Goal: Information Seeking & Learning: Learn about a topic

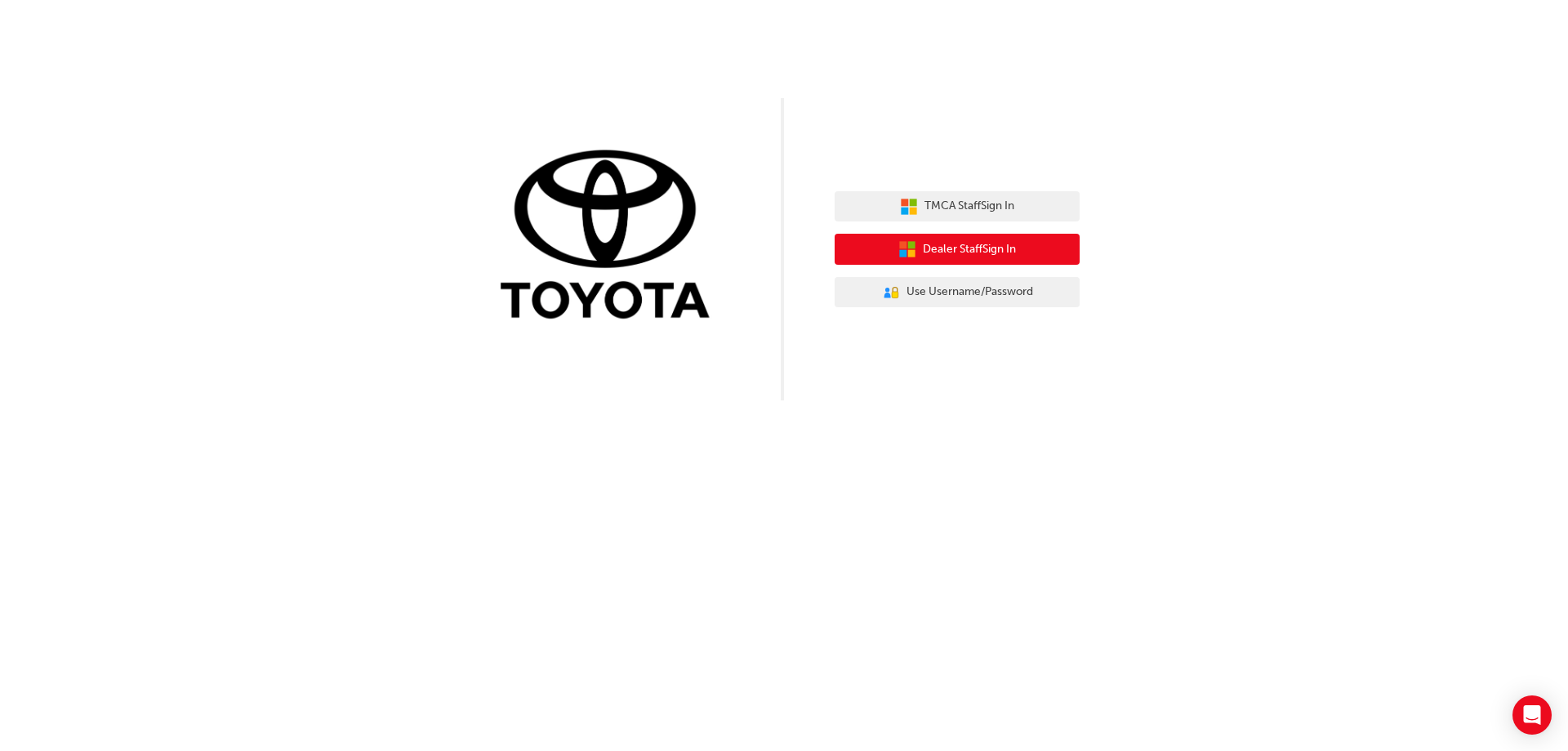
click at [966, 240] on button "Dealer Staff Sign In" at bounding box center [957, 250] width 245 height 31
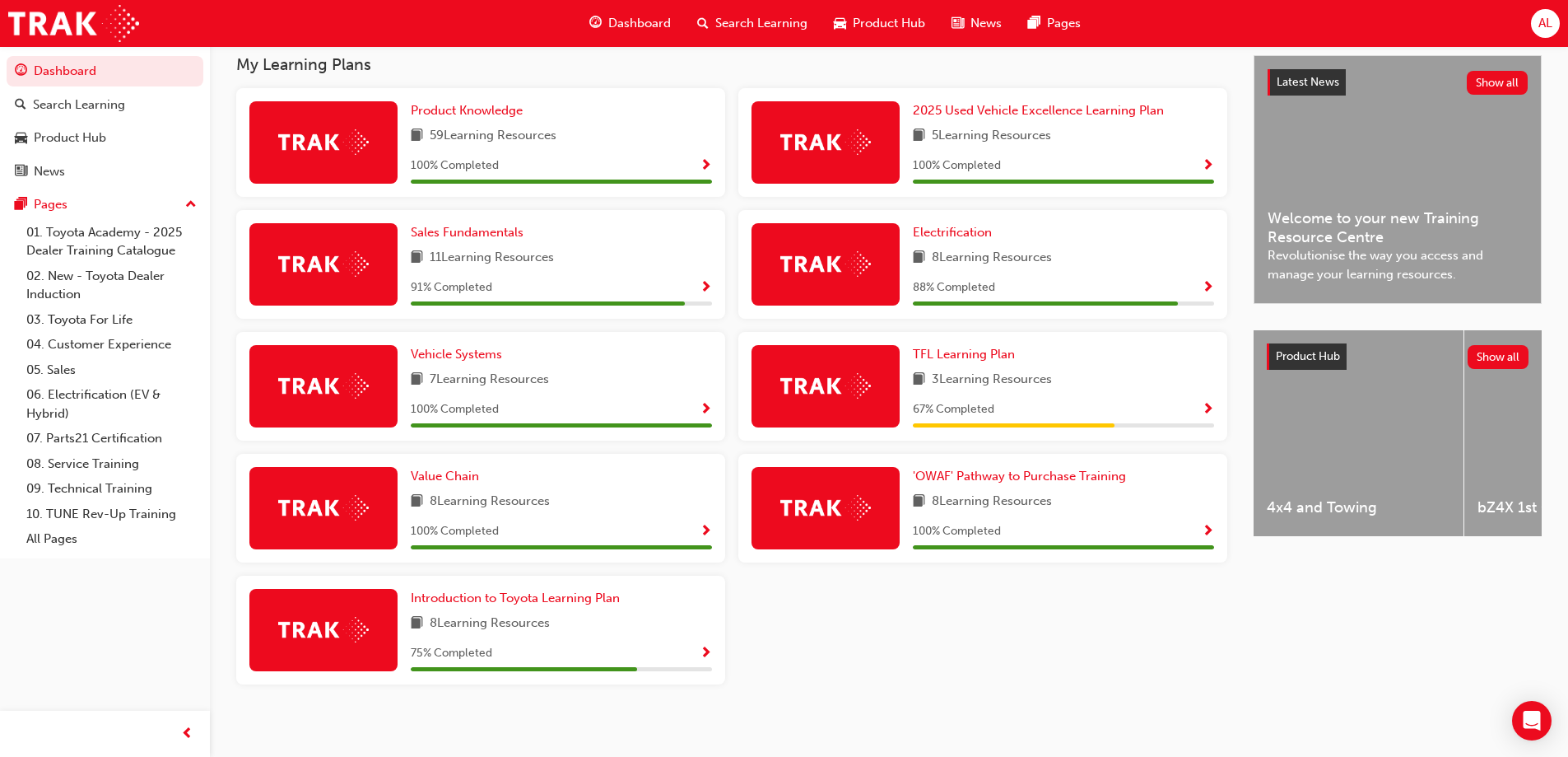
scroll to position [379, 0]
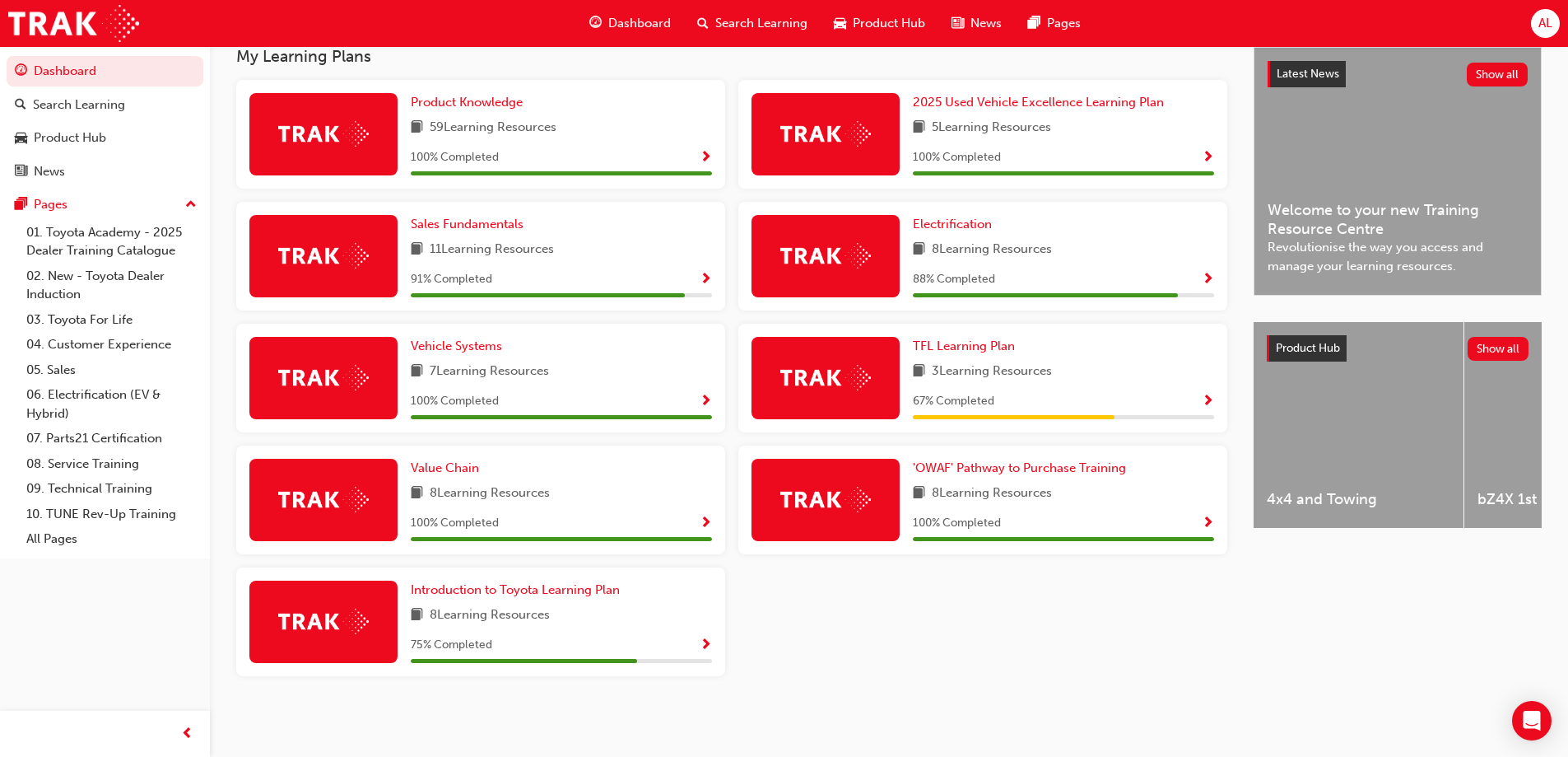
click at [1202, 279] on span "Show Progress" at bounding box center [1207, 280] width 12 height 15
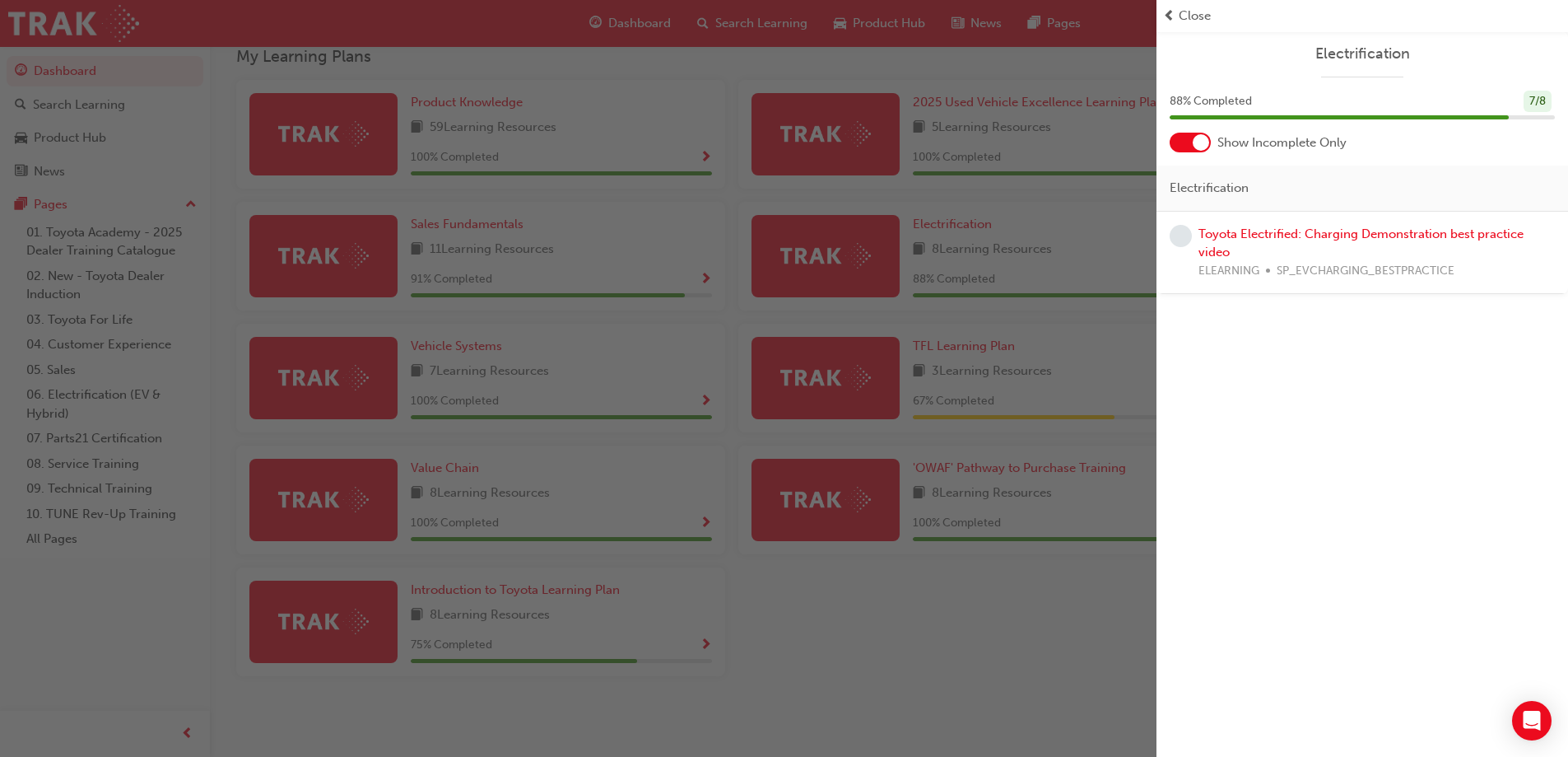
click at [818, 251] on div "button" at bounding box center [578, 378] width 1157 height 757
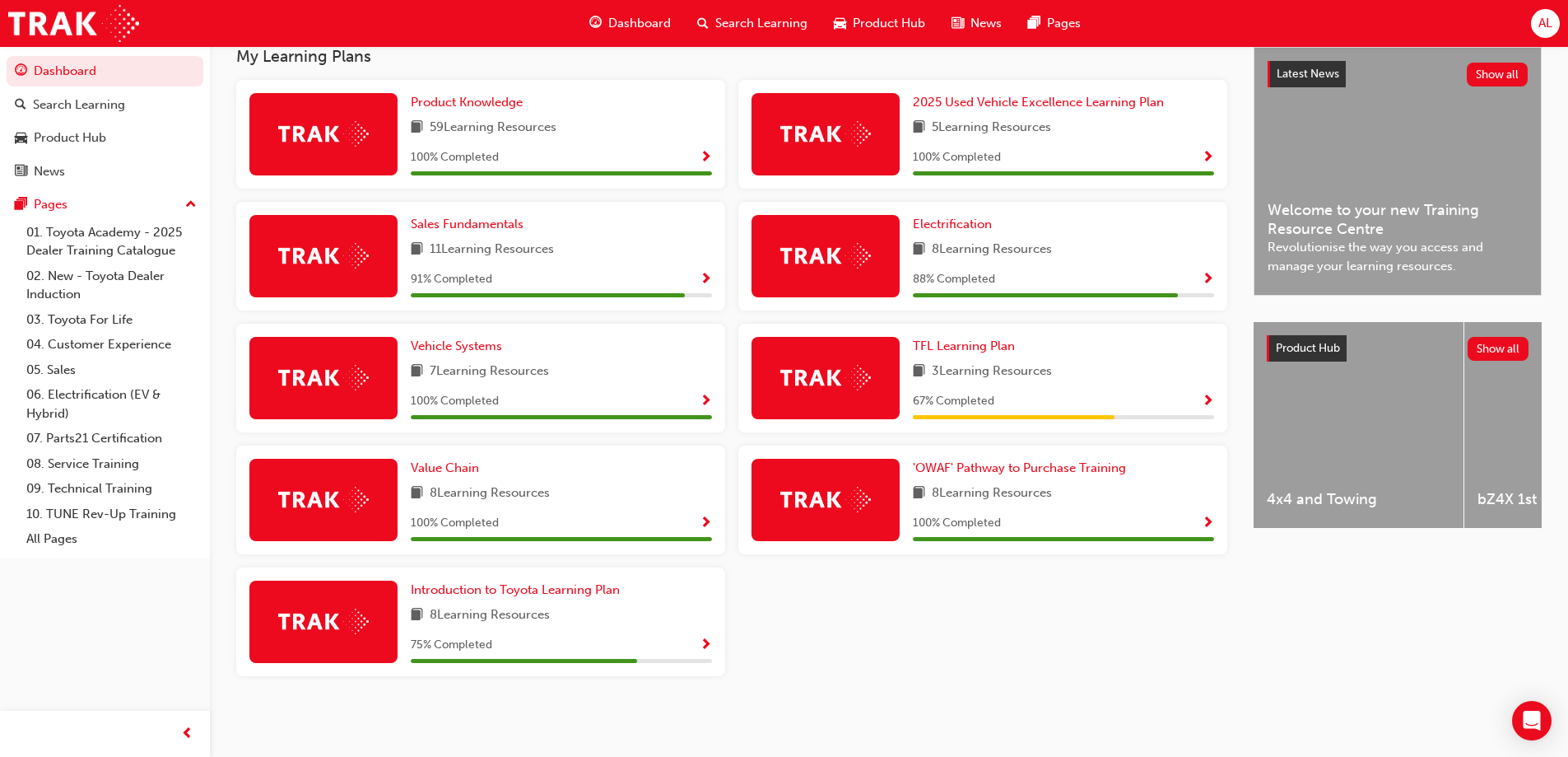
click at [818, 251] on img at bounding box center [825, 256] width 90 height 26
click at [968, 232] on link "Electrification" at bounding box center [956, 224] width 86 height 19
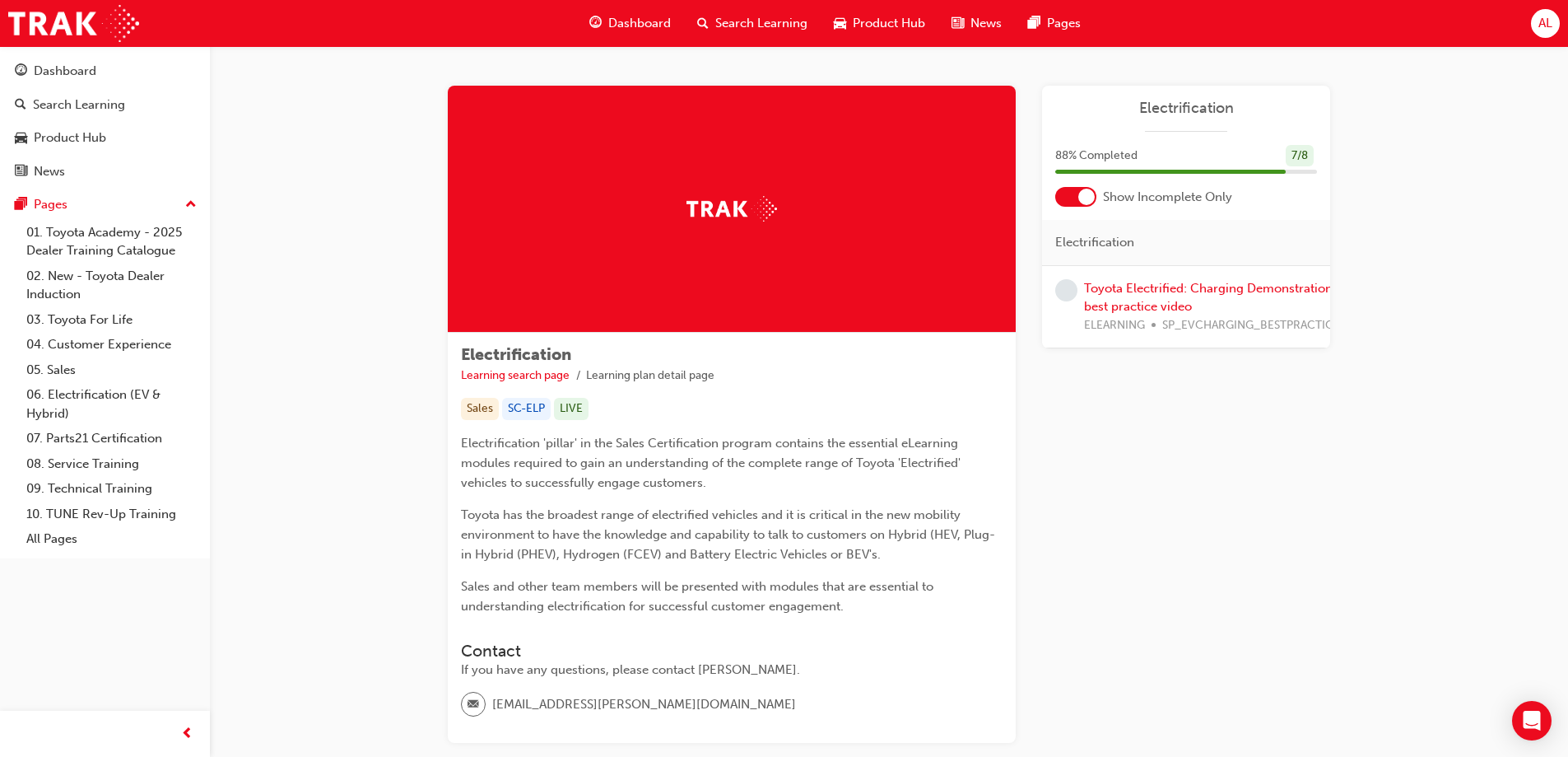
click at [1144, 296] on div "Toyota Electrified: Charging Demonstration best practice video ELEARNING SP_EVC…" at bounding box center [1212, 307] width 256 height 56
click at [1145, 289] on link "Toyota Electrified: Charging Demonstration best practice video" at bounding box center [1208, 297] width 249 height 34
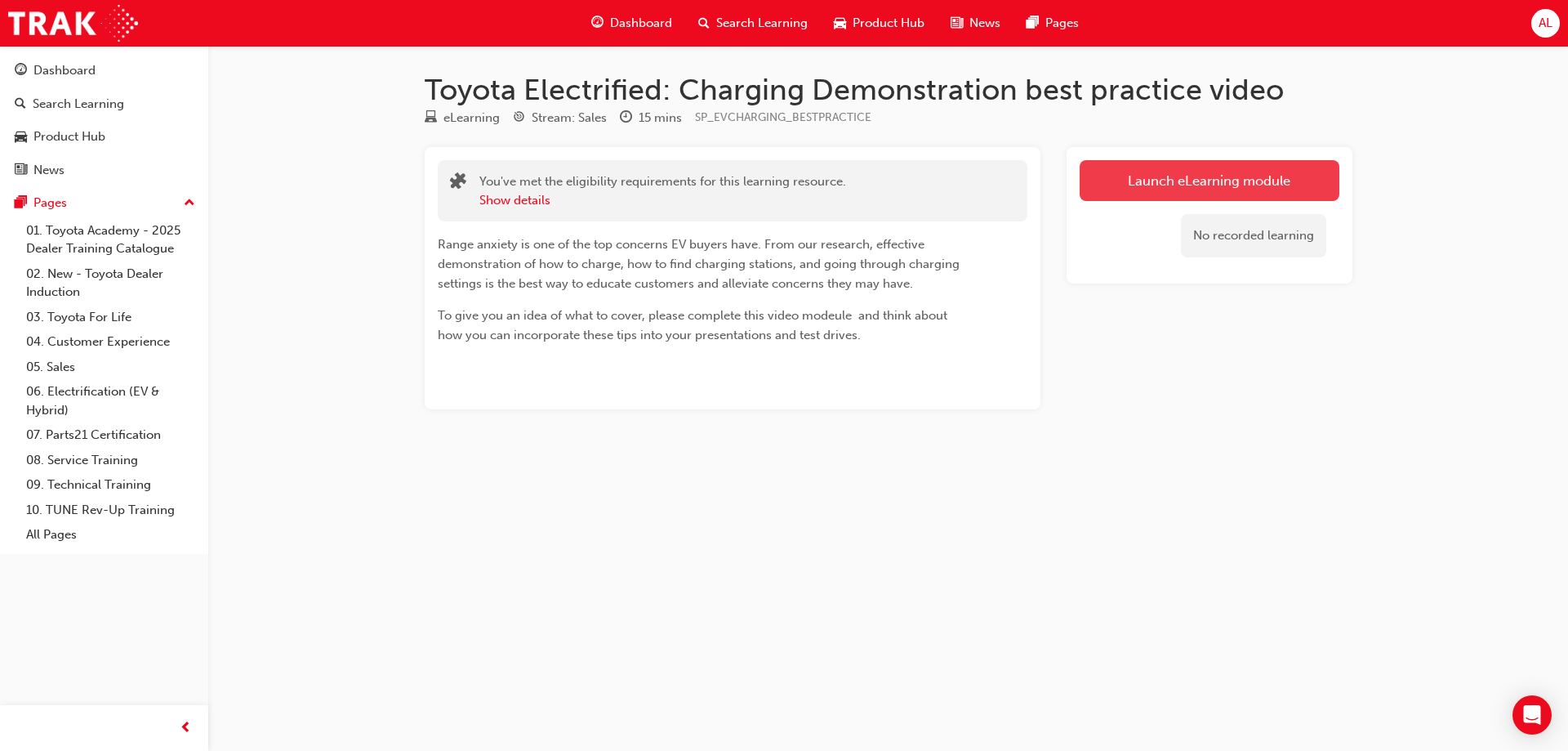
click at [1153, 188] on link "Launch eLearning module" at bounding box center [1209, 181] width 260 height 41
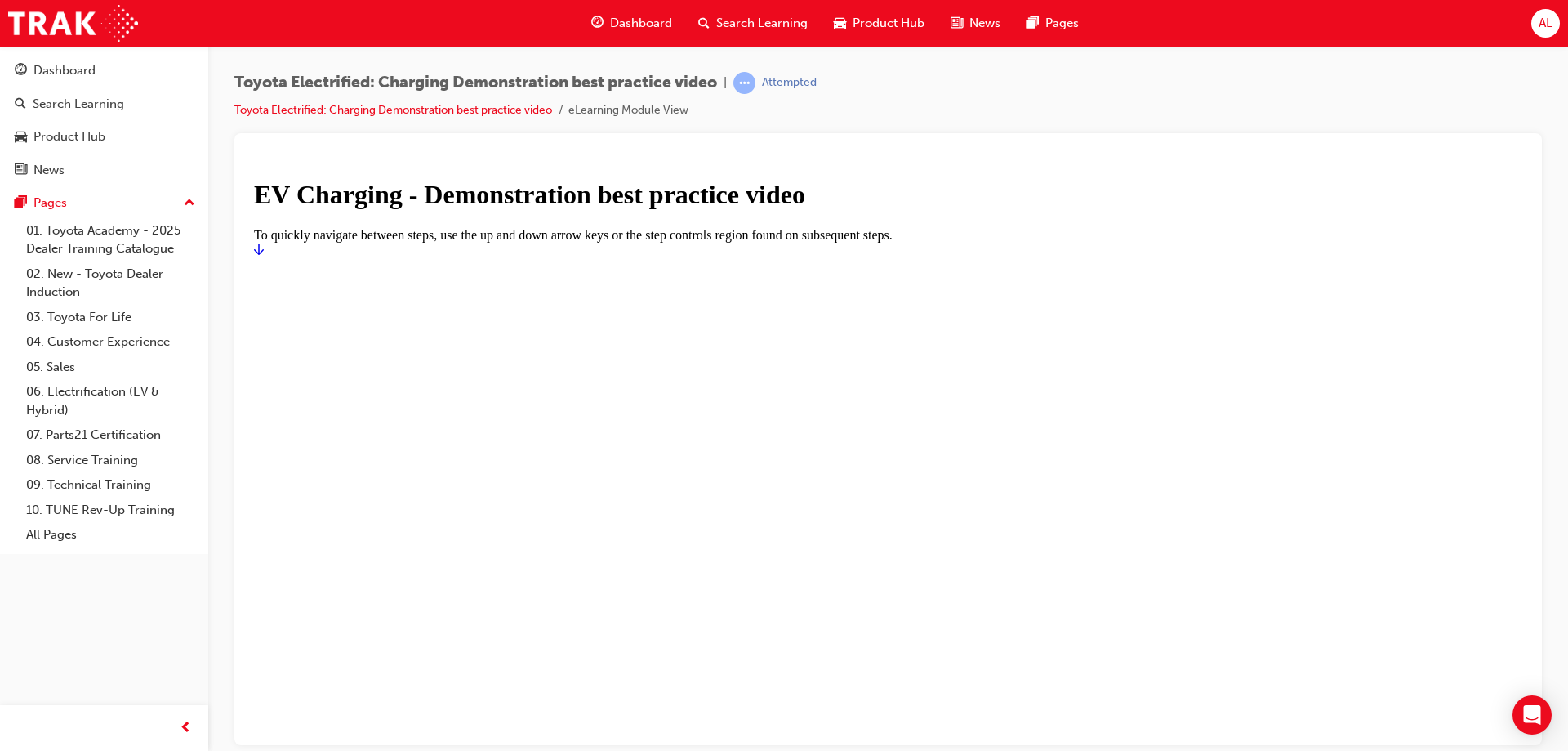
click at [264, 255] on icon "Start" at bounding box center [259, 249] width 10 height 13
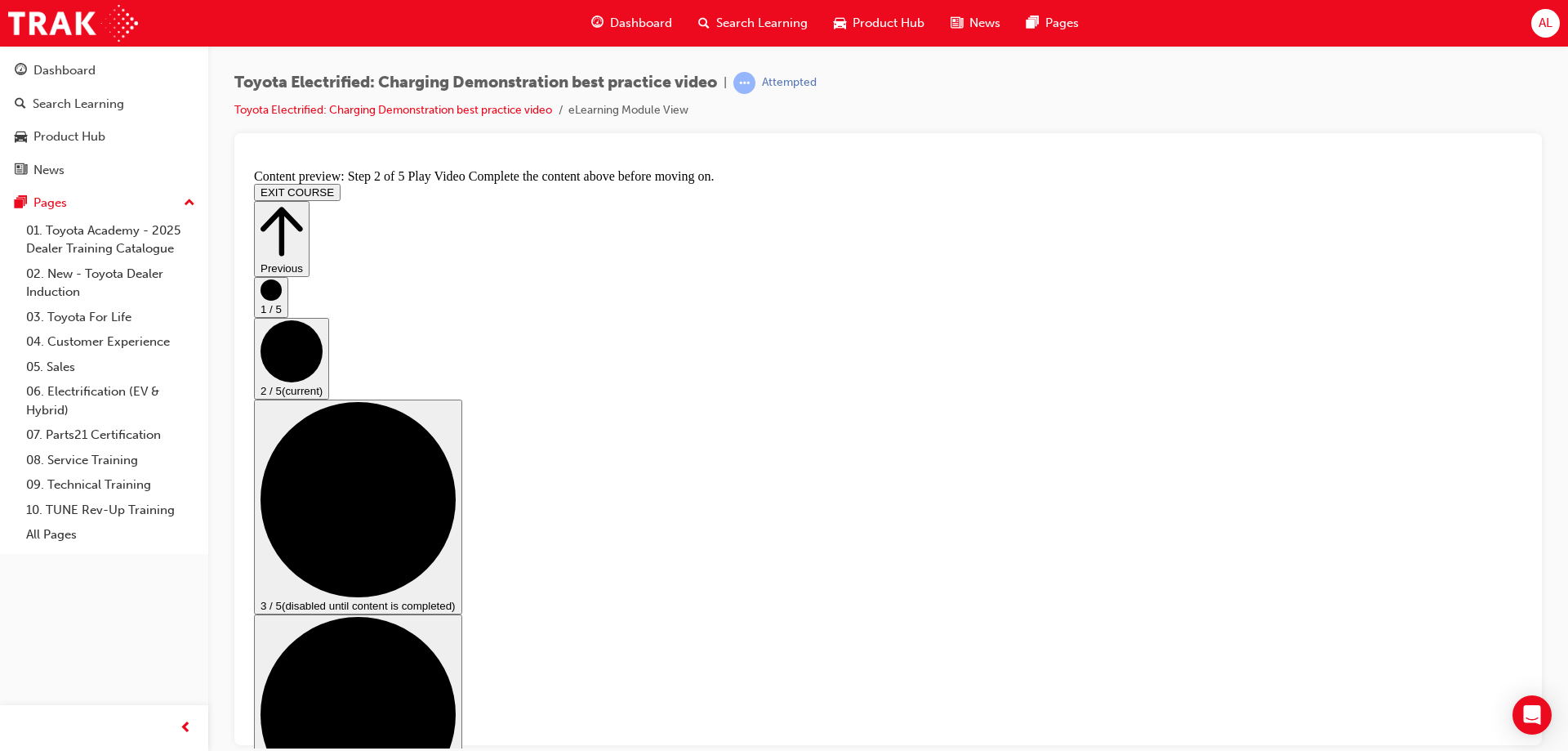
drag, startPoint x: 1317, startPoint y: 665, endPoint x: 1326, endPoint y: 663, distance: 9.2
drag, startPoint x: 1319, startPoint y: 663, endPoint x: 1332, endPoint y: 663, distance: 13.0
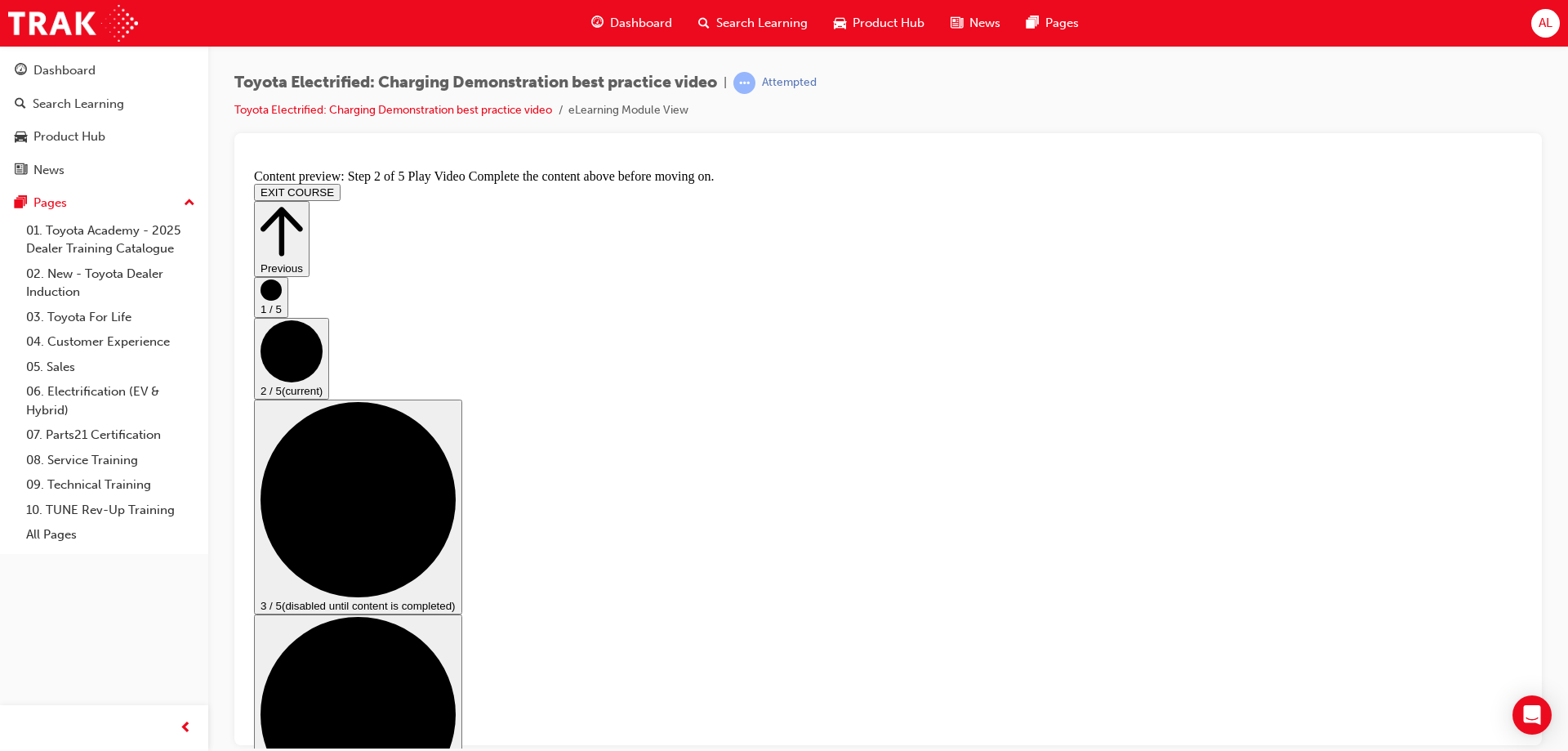
drag, startPoint x: 1326, startPoint y: 657, endPoint x: 1316, endPoint y: 658, distance: 10.0
drag, startPoint x: 1328, startPoint y: 657, endPoint x: 1308, endPoint y: 660, distance: 20.2
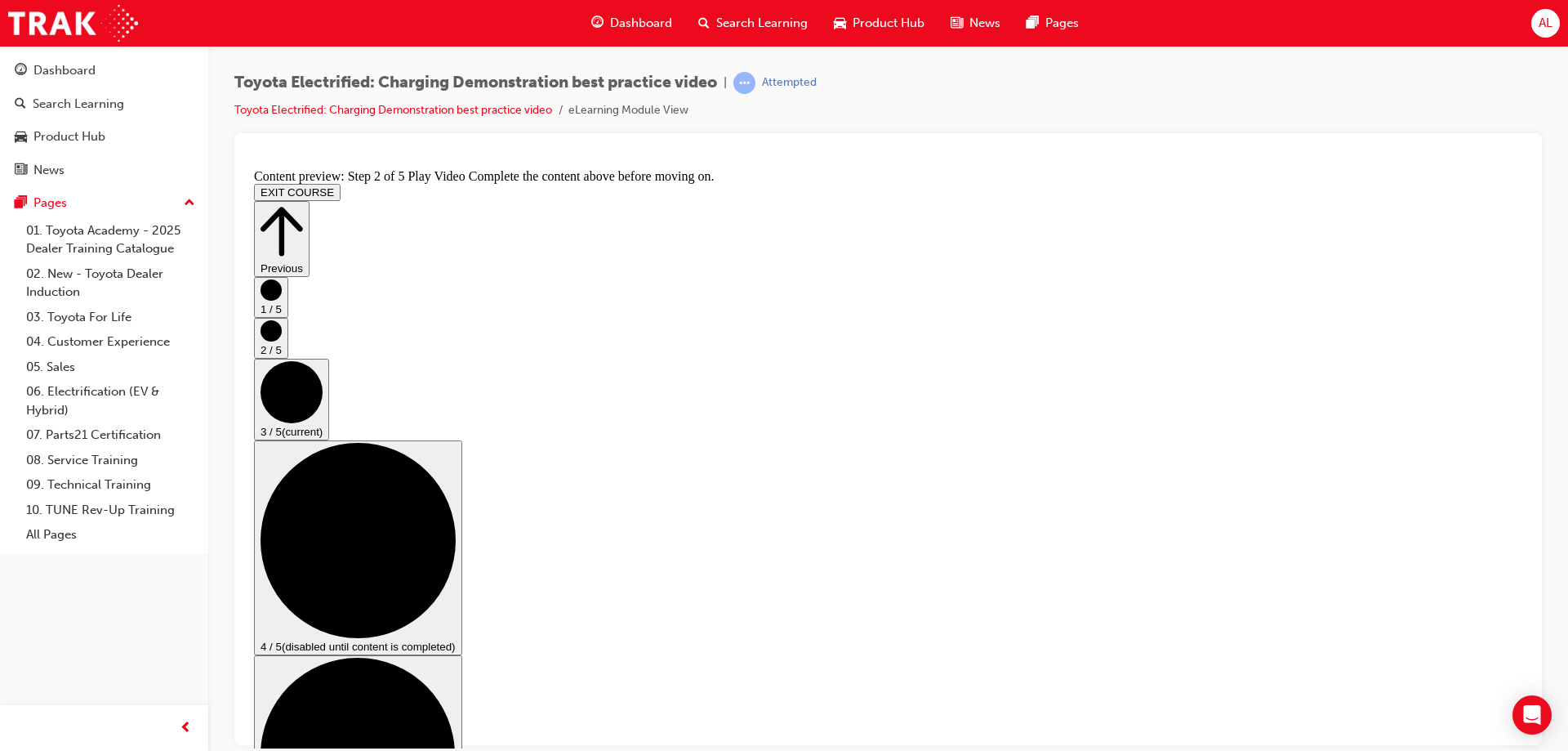
scroll to position [163, 0]
checkbox input "true"
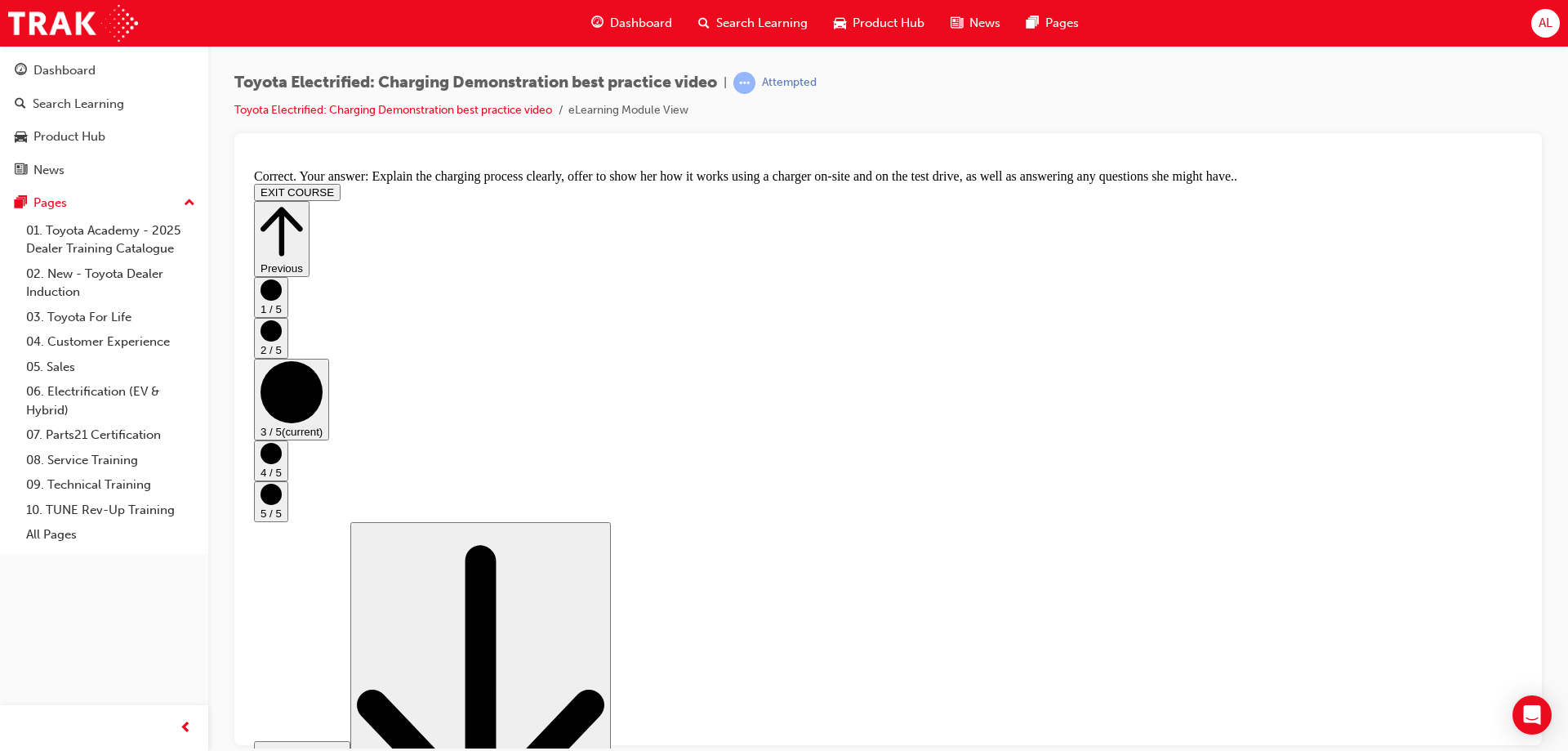
scroll to position [302, 0]
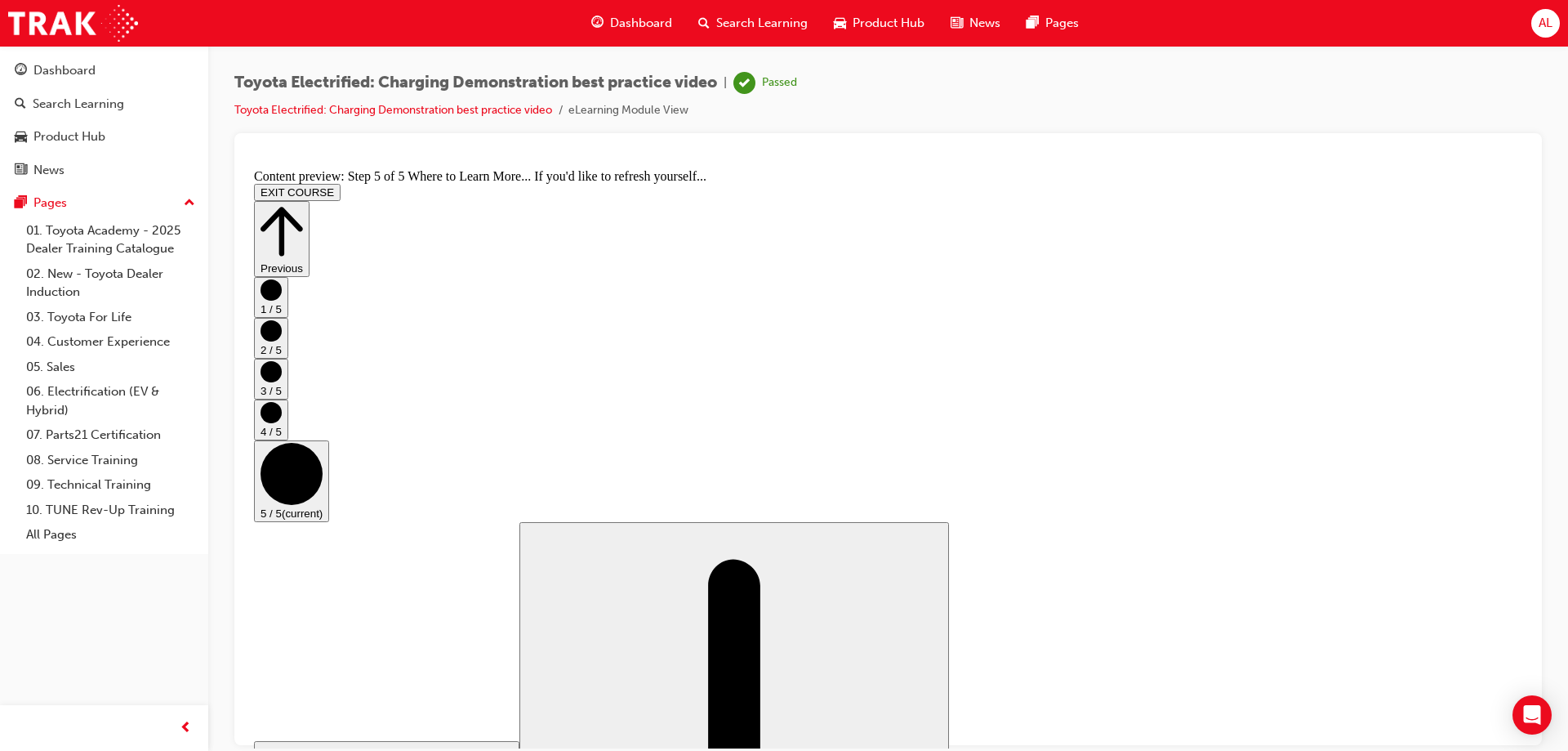
scroll to position [166, 0]
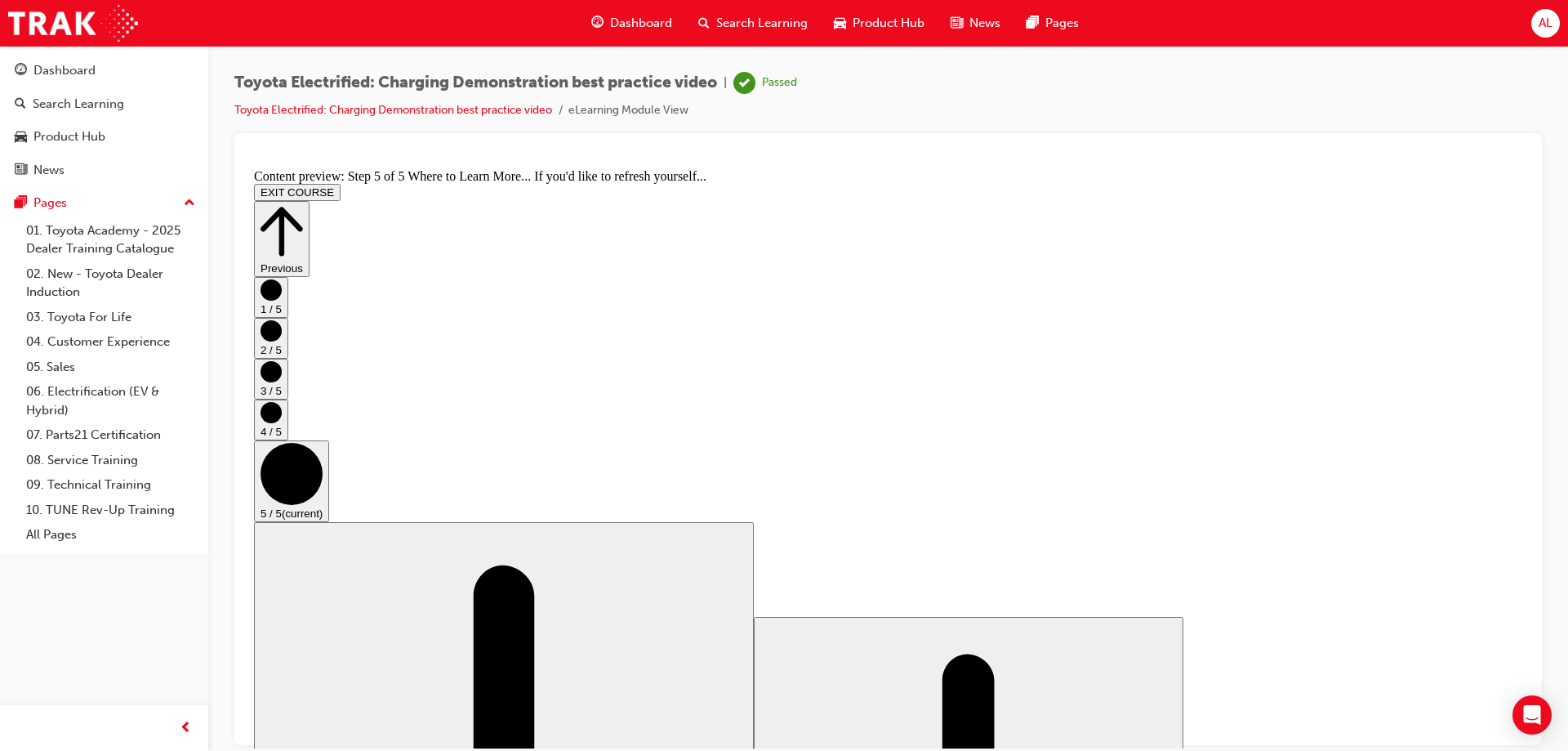
click at [341, 183] on button "EXIT COURSE" at bounding box center [298, 191] width 87 height 17
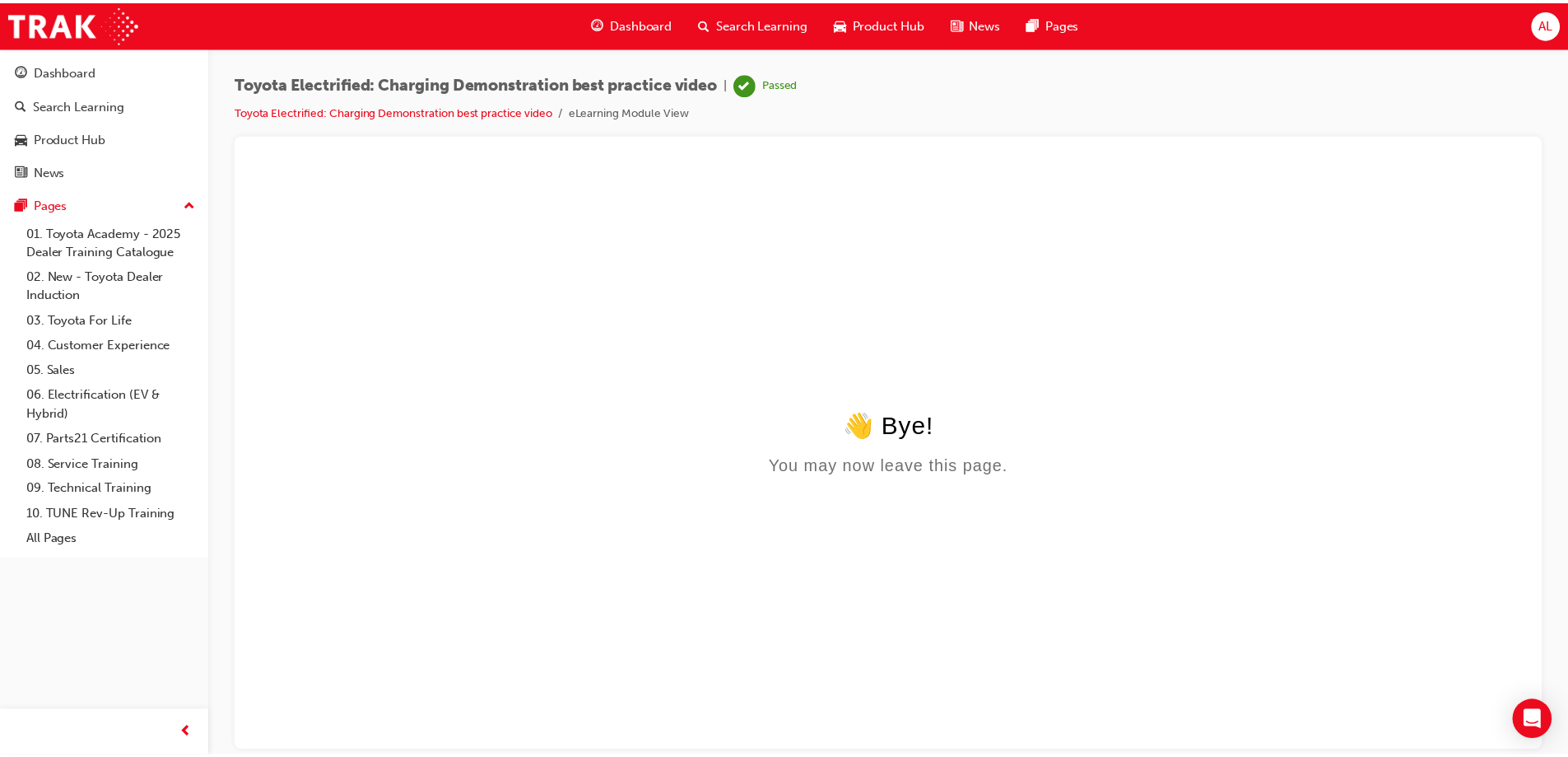
scroll to position [0, 0]
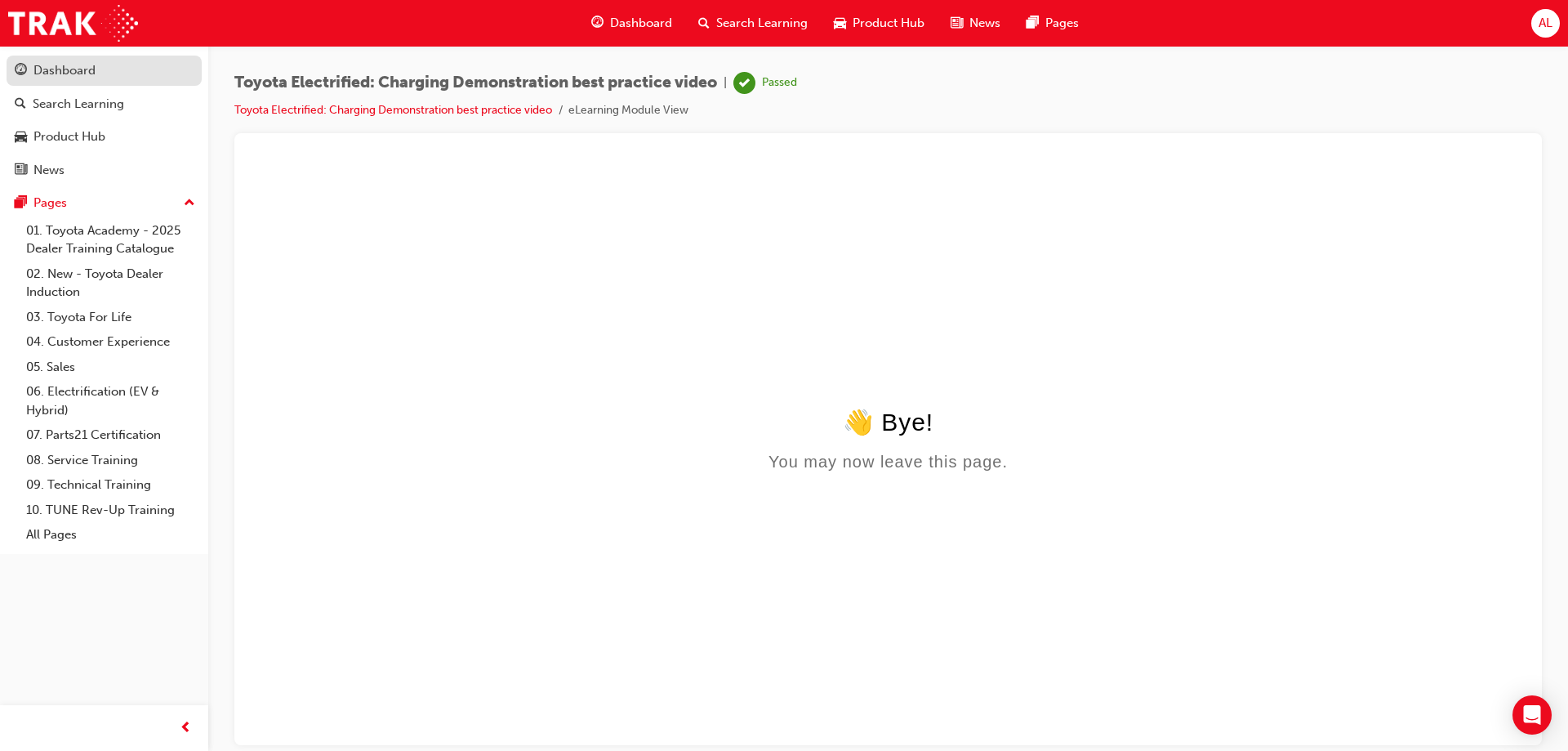
click at [68, 56] on link "Dashboard" at bounding box center [104, 71] width 195 height 30
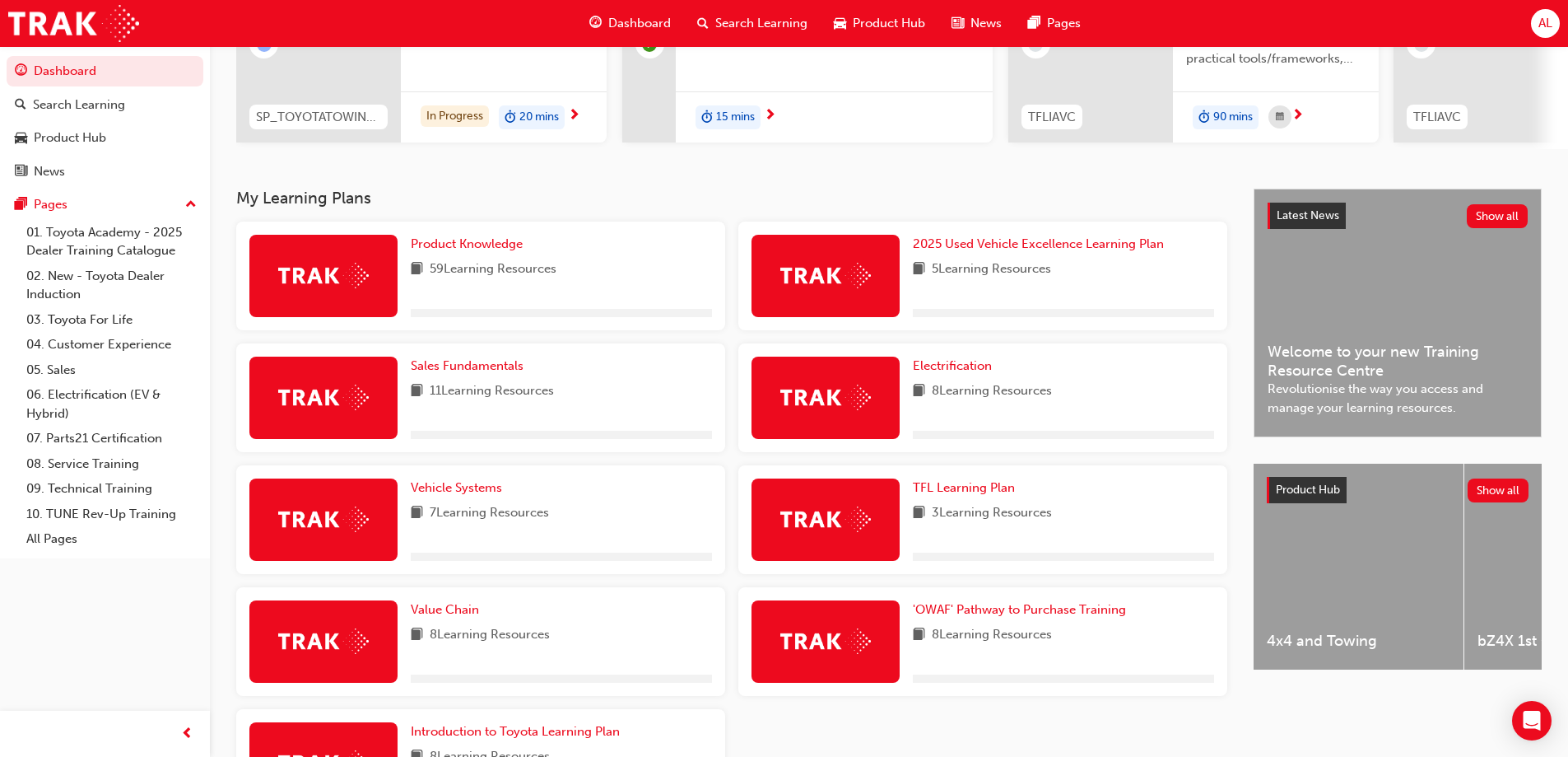
scroll to position [247, 0]
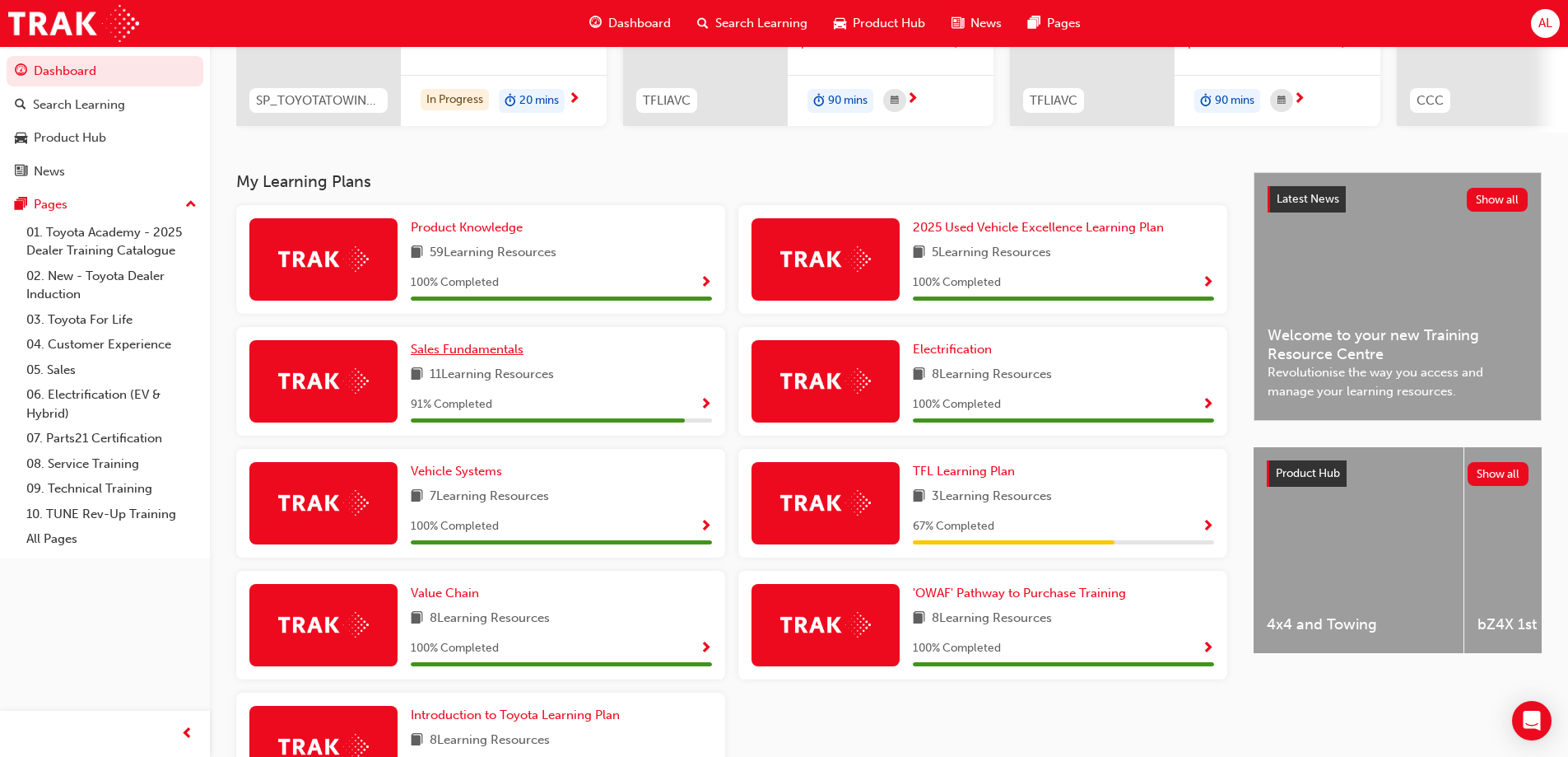
click at [454, 353] on span "Sales Fundamentals" at bounding box center [467, 349] width 112 height 15
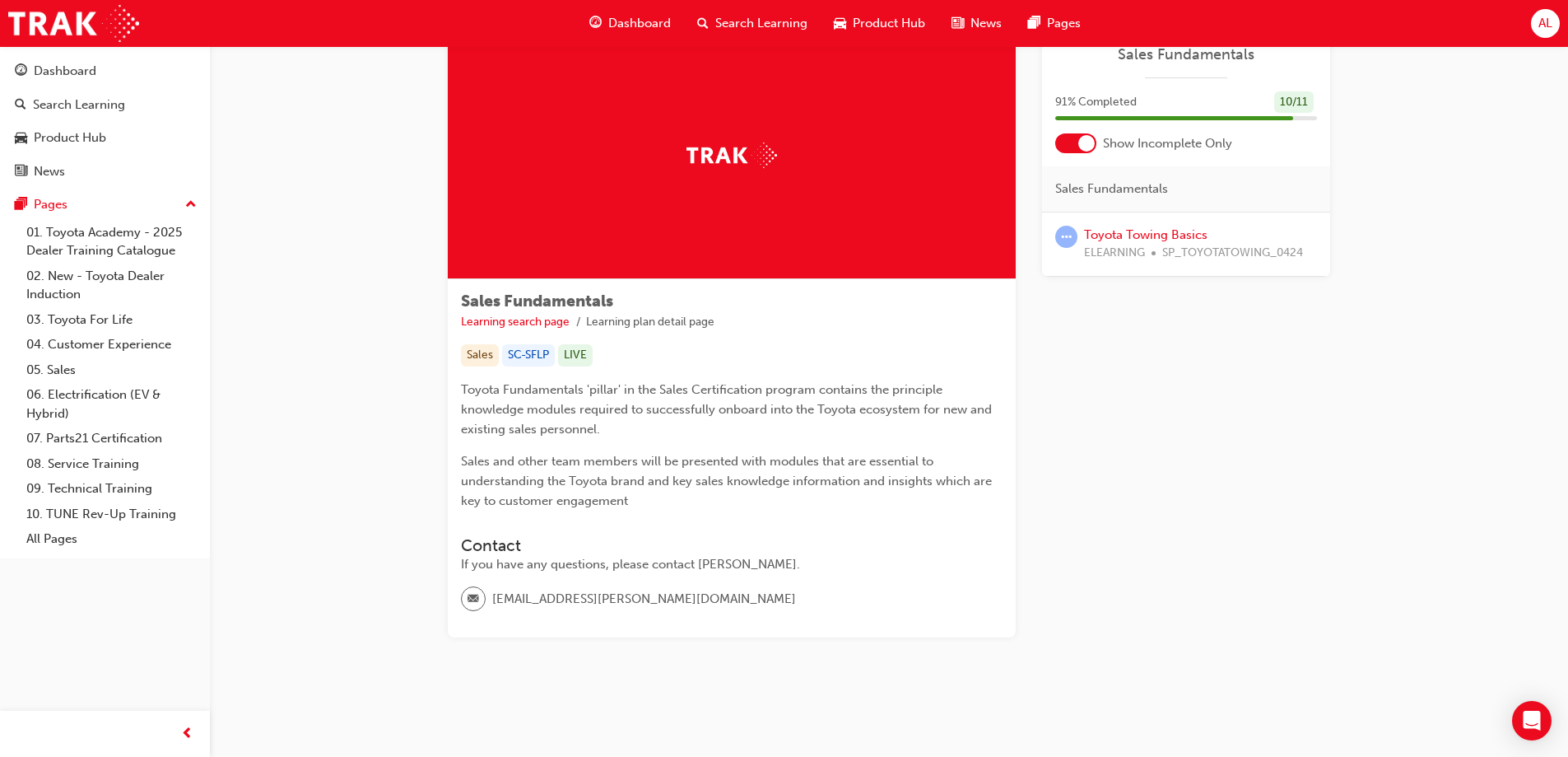
scroll to position [55, 0]
click at [1095, 236] on link "Toyota Towing Basics" at bounding box center [1145, 234] width 123 height 15
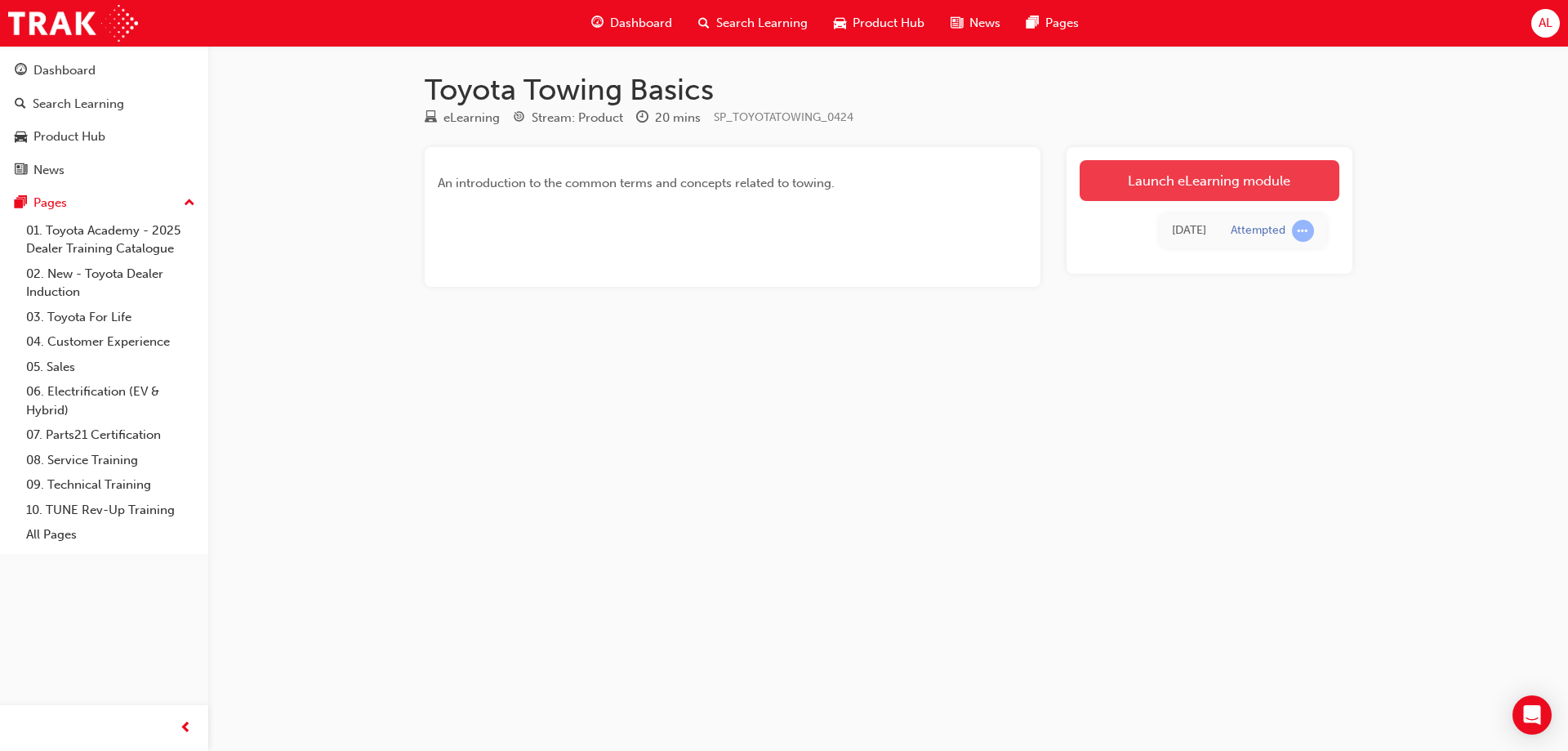
click at [1193, 186] on link "Launch eLearning module" at bounding box center [1209, 181] width 260 height 41
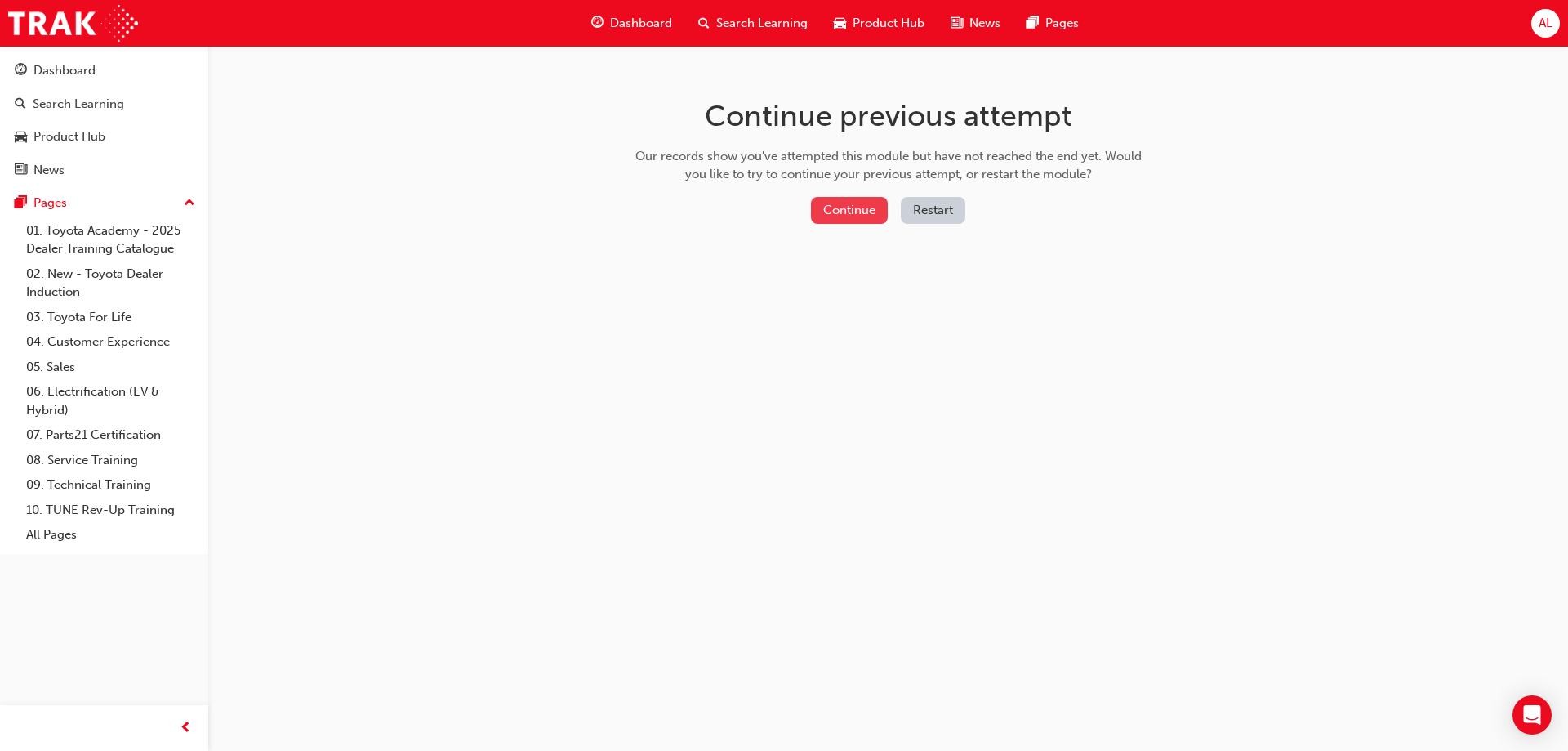
click at [862, 211] on button "Continue" at bounding box center [849, 210] width 77 height 27
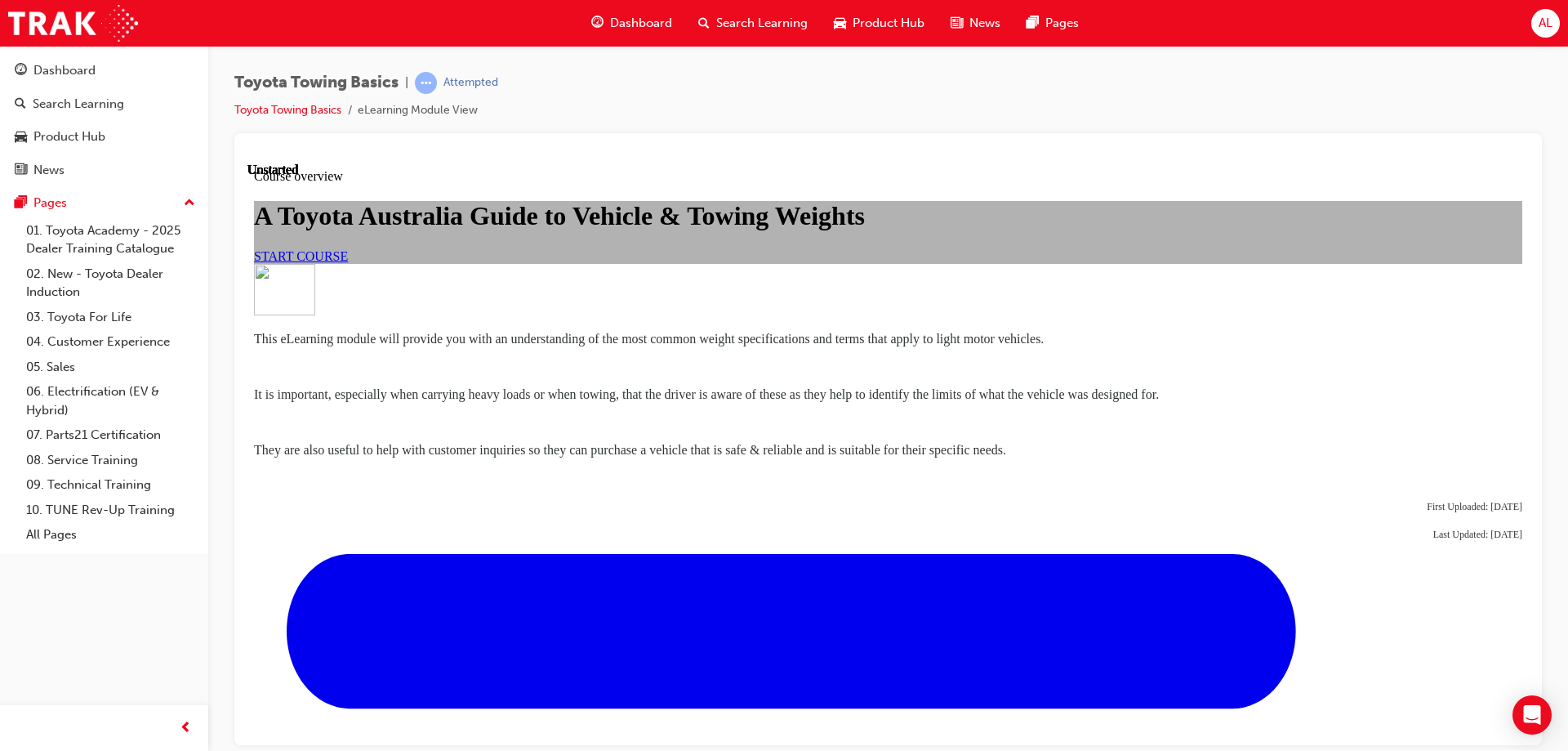
scroll to position [204, 0]
click at [348, 263] on link "START COURSE" at bounding box center [301, 255] width 94 height 14
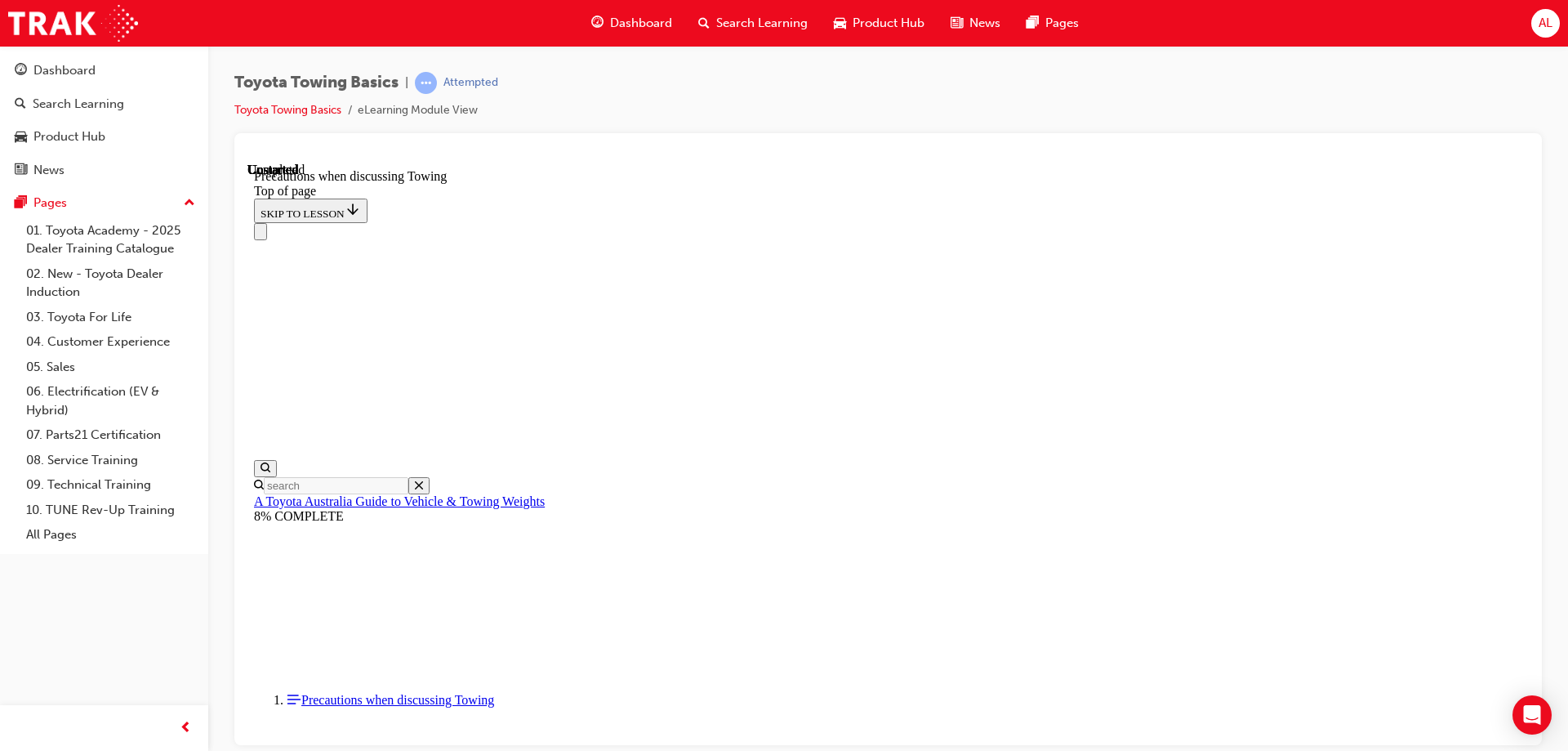
scroll to position [1761, 0]
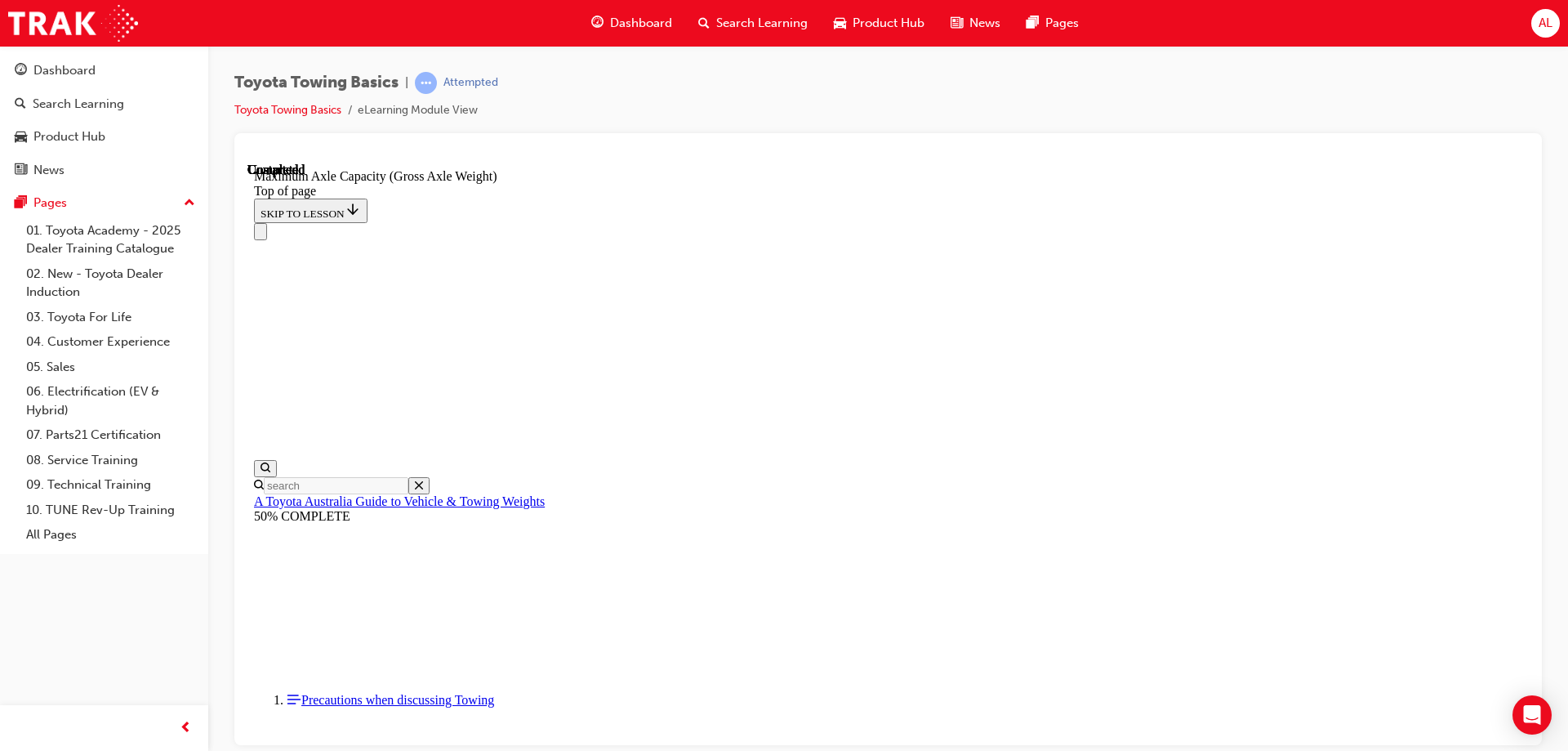
scroll to position [1420, 0]
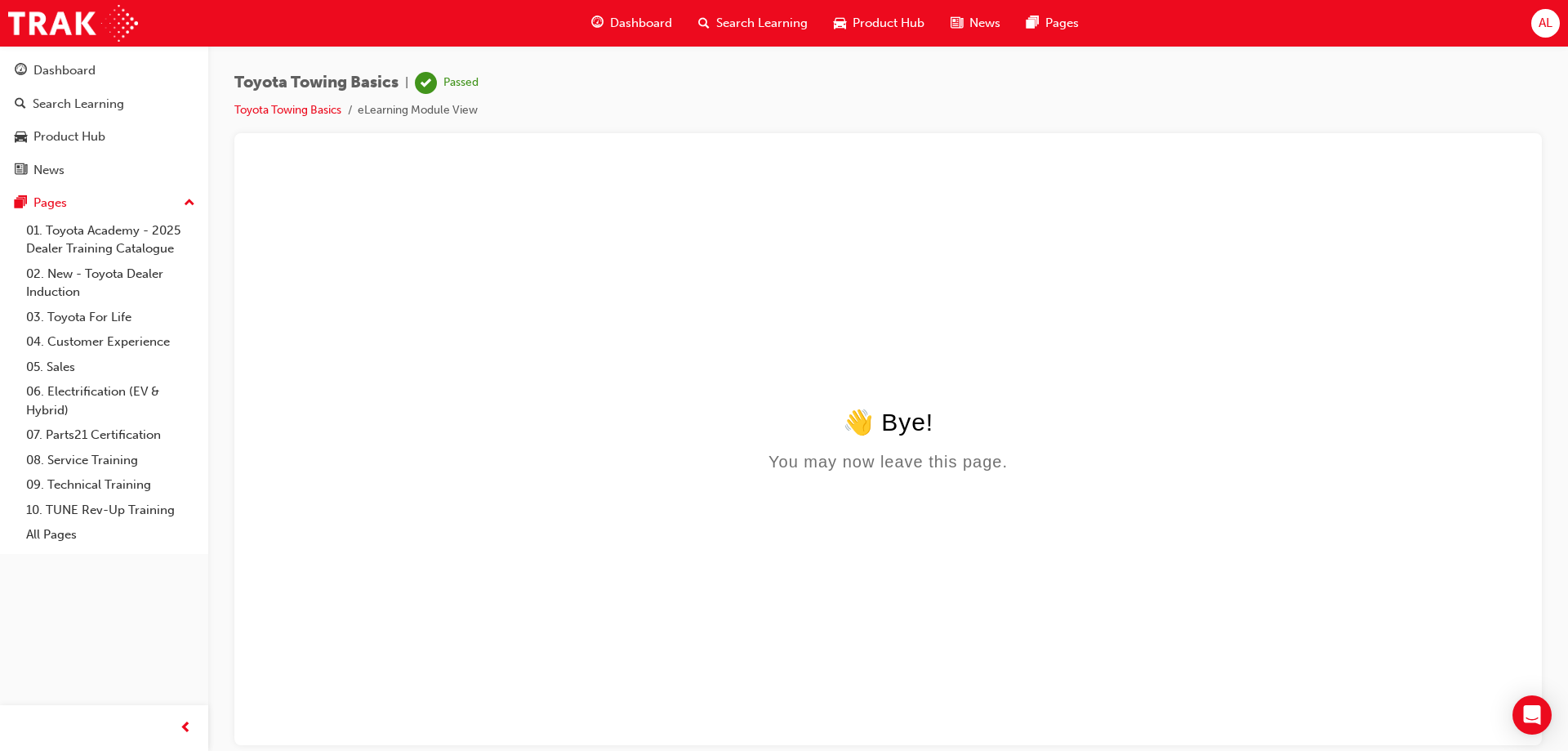
click at [1008, 373] on html "👋 Bye! You may now leave this page." at bounding box center [889, 319] width 1282 height 315
click at [875, 388] on html "👋 Bye! You may now leave this page." at bounding box center [889, 319] width 1282 height 315
drag, startPoint x: 840, startPoint y: 487, endPoint x: 805, endPoint y: 414, distance: 81.0
click at [839, 477] on html "👋 Bye! You may now leave this page." at bounding box center [889, 319] width 1282 height 315
drag, startPoint x: 803, startPoint y: 404, endPoint x: 798, endPoint y: 386, distance: 18.7
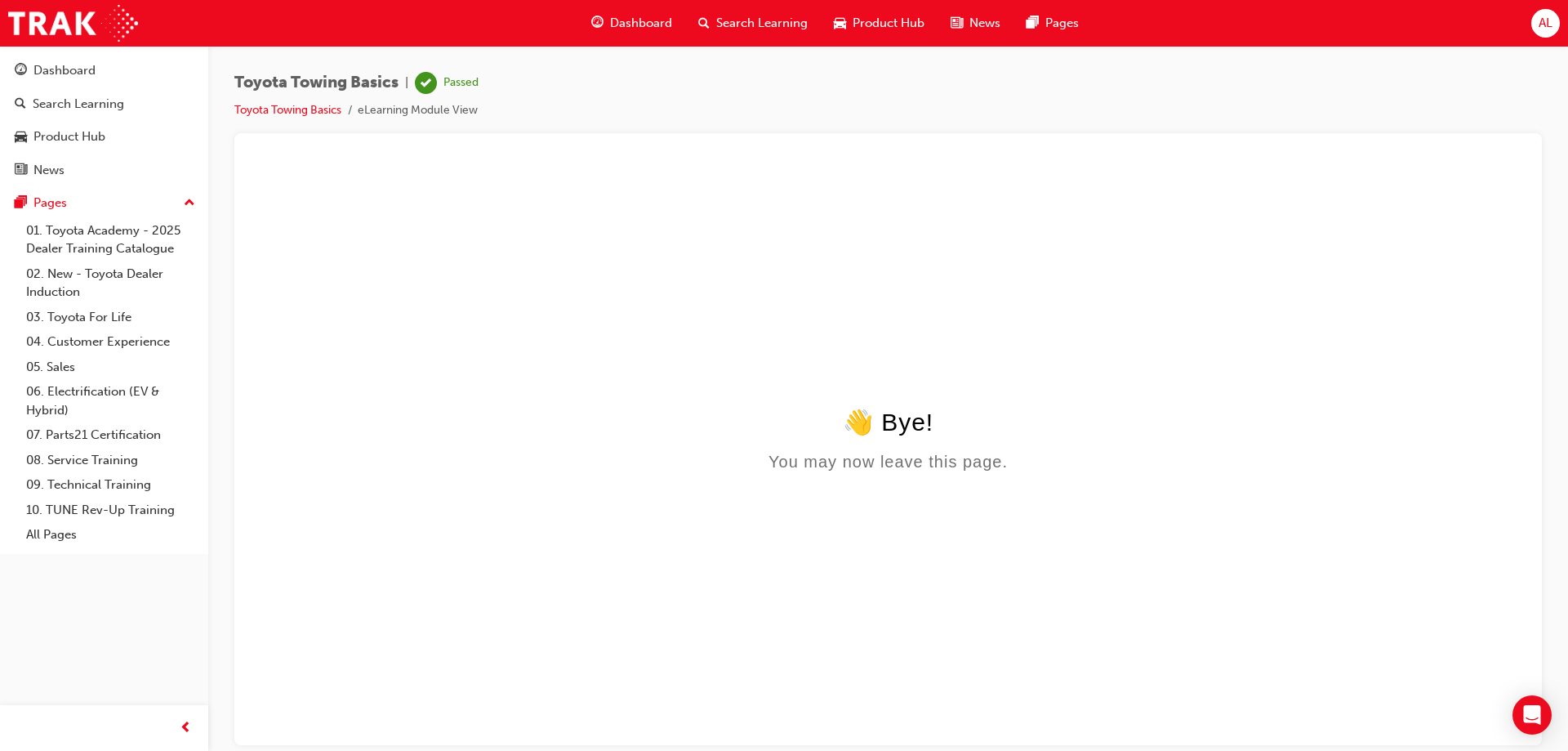
click at [802, 400] on html "👋 Bye! You may now leave this page." at bounding box center [889, 319] width 1282 height 315
drag, startPoint x: 798, startPoint y: 386, endPoint x: 559, endPoint y: 282, distance: 260.6
click at [689, 331] on html "👋 Bye! You may now leave this page." at bounding box center [889, 319] width 1282 height 315
click at [63, 66] on div "Dashboard" at bounding box center [65, 71] width 62 height 19
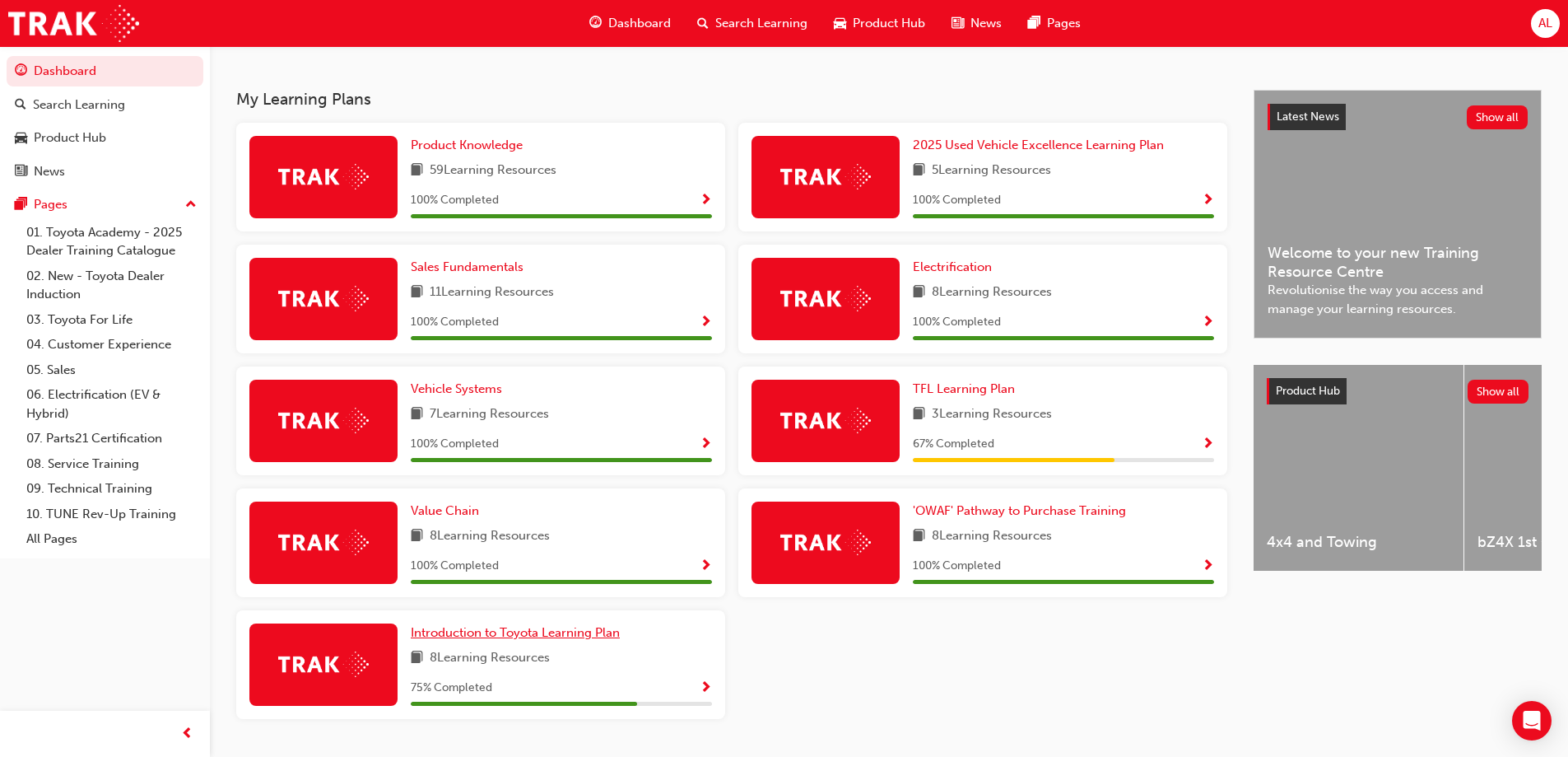
click at [556, 639] on span "Introduction to Toyota Learning Plan" at bounding box center [515, 632] width 209 height 15
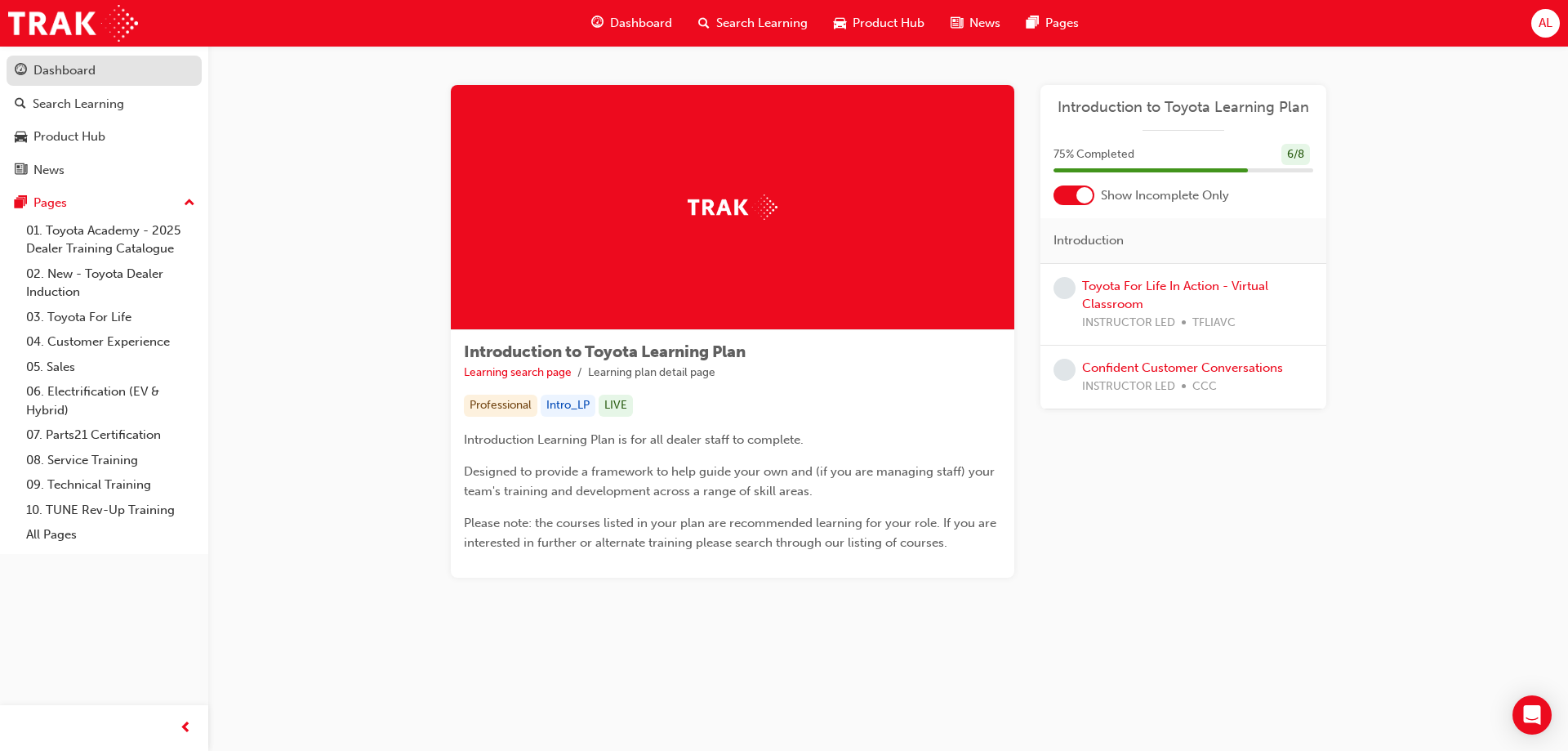
click at [94, 71] on div "Dashboard" at bounding box center [65, 71] width 62 height 19
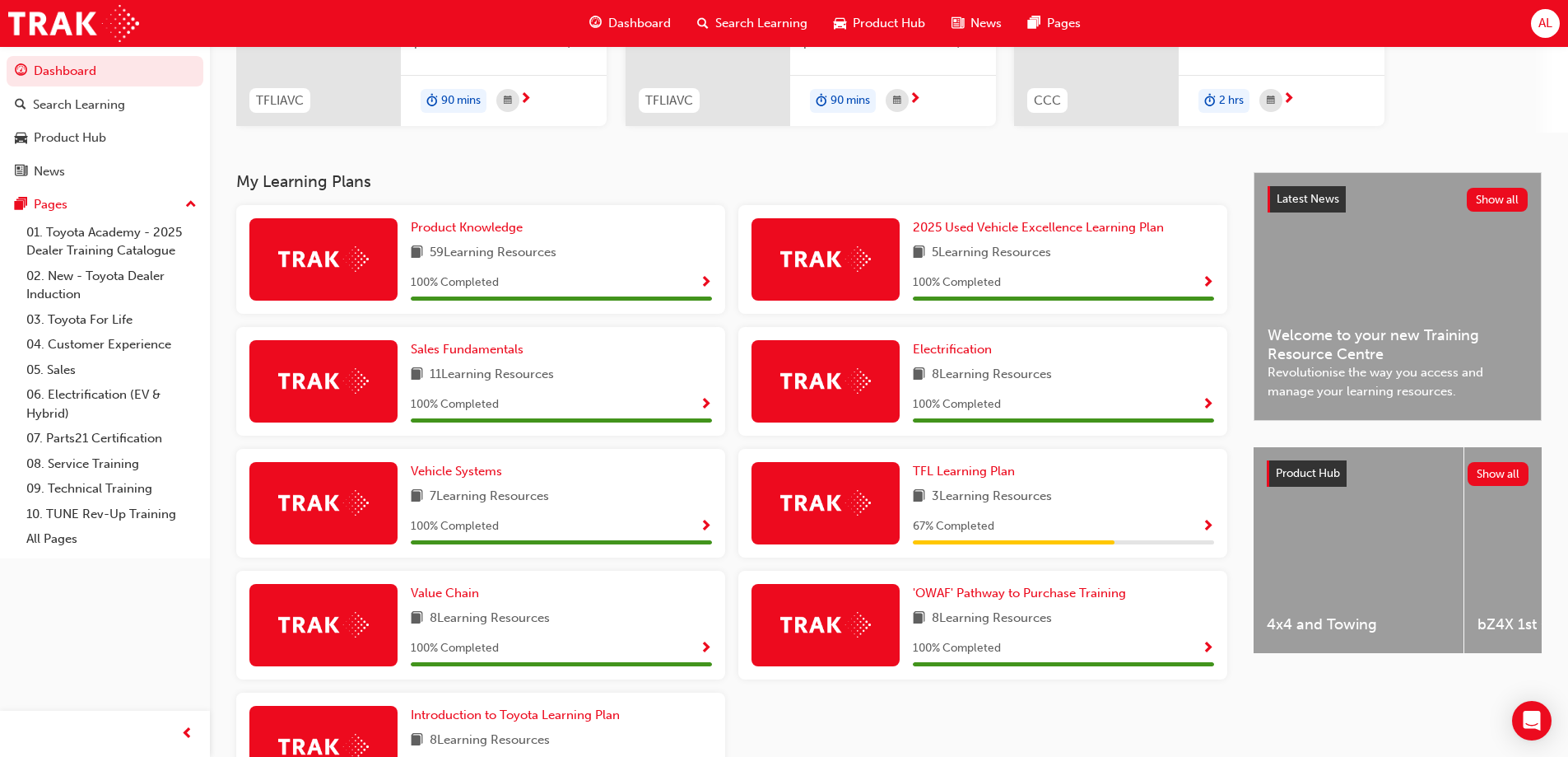
scroll to position [329, 0]
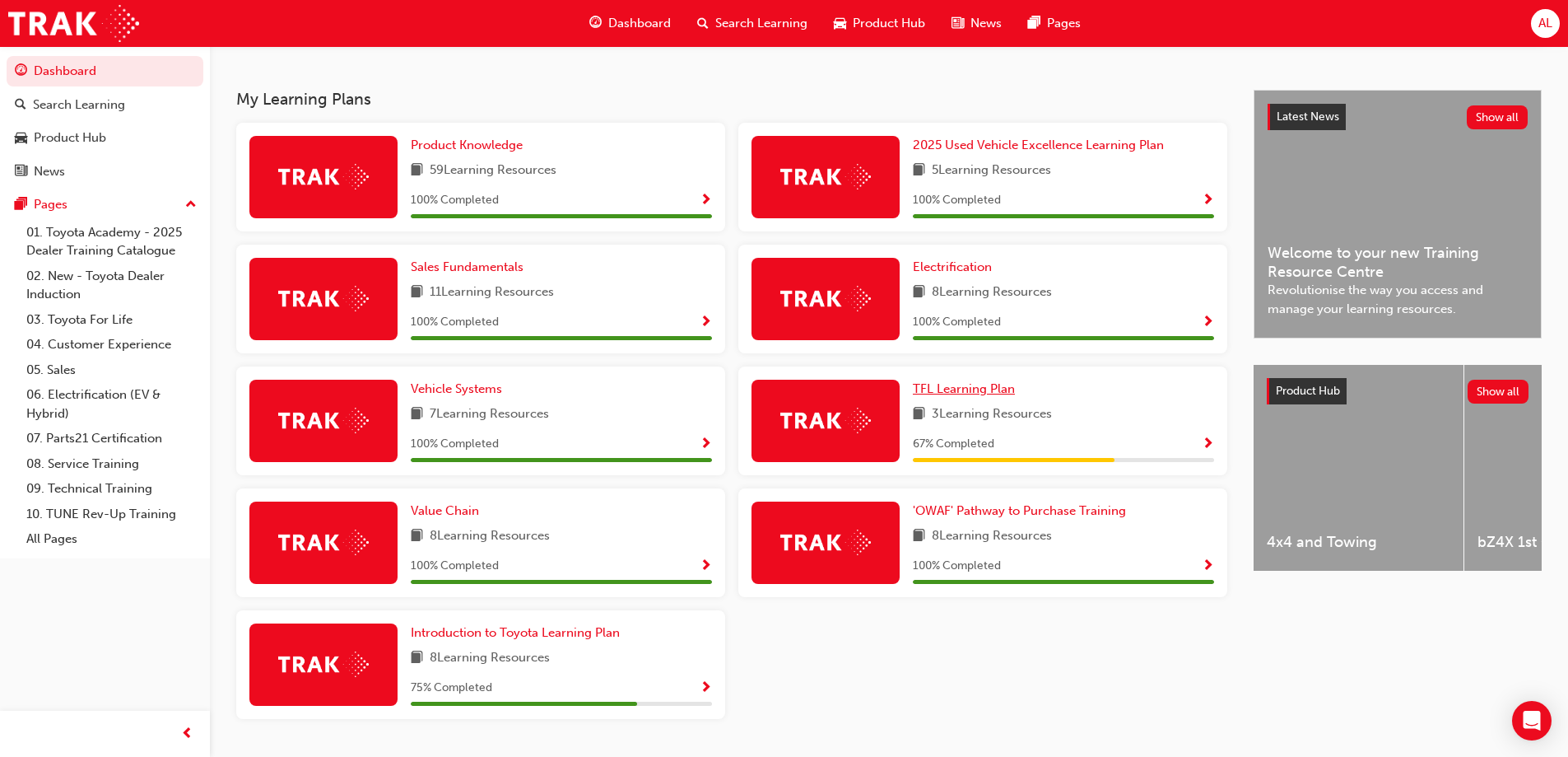
click at [959, 390] on span "TFL Learning Plan" at bounding box center [963, 389] width 102 height 15
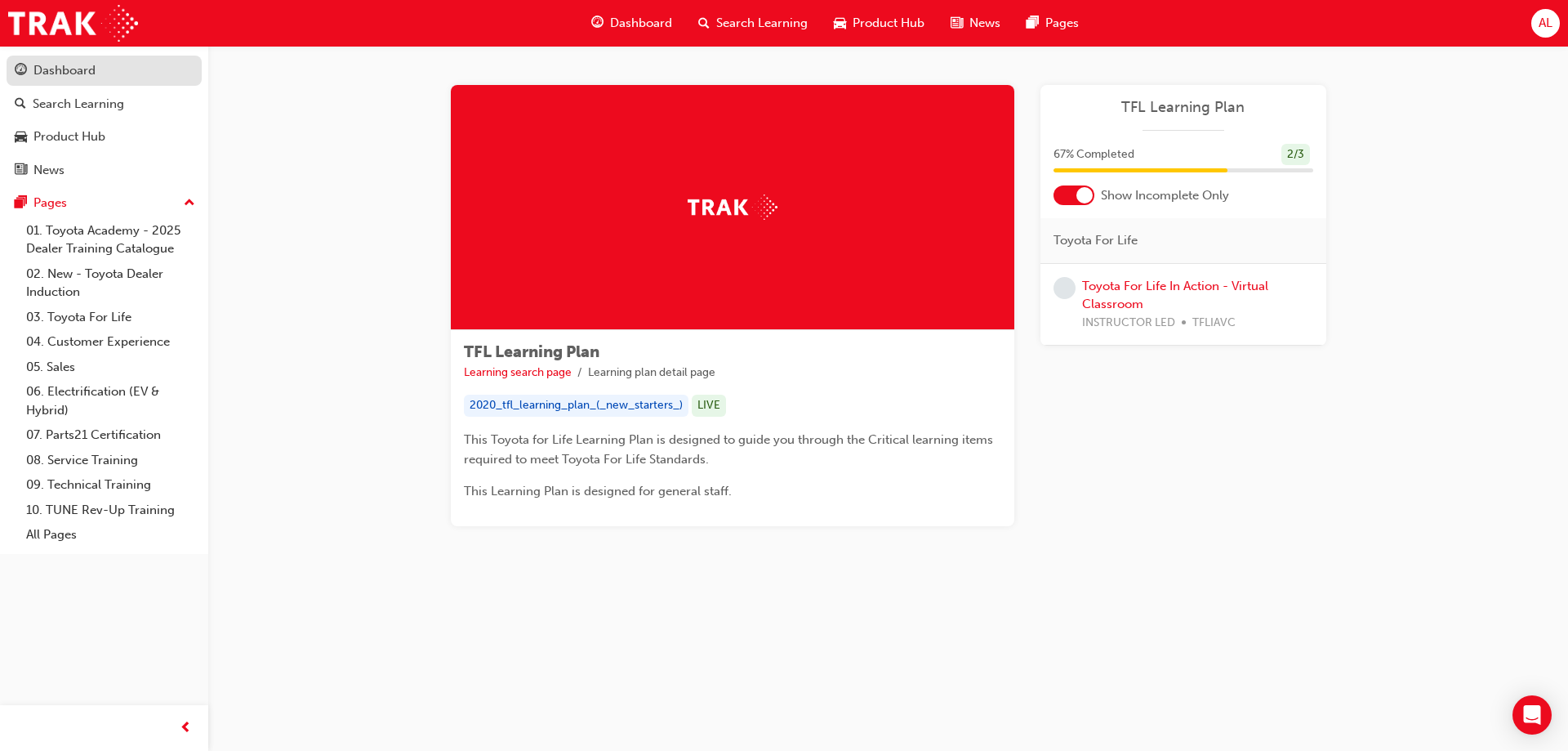
drag, startPoint x: 40, startPoint y: 62, endPoint x: 104, endPoint y: 84, distance: 67.7
click at [40, 64] on div "Dashboard" at bounding box center [65, 71] width 62 height 19
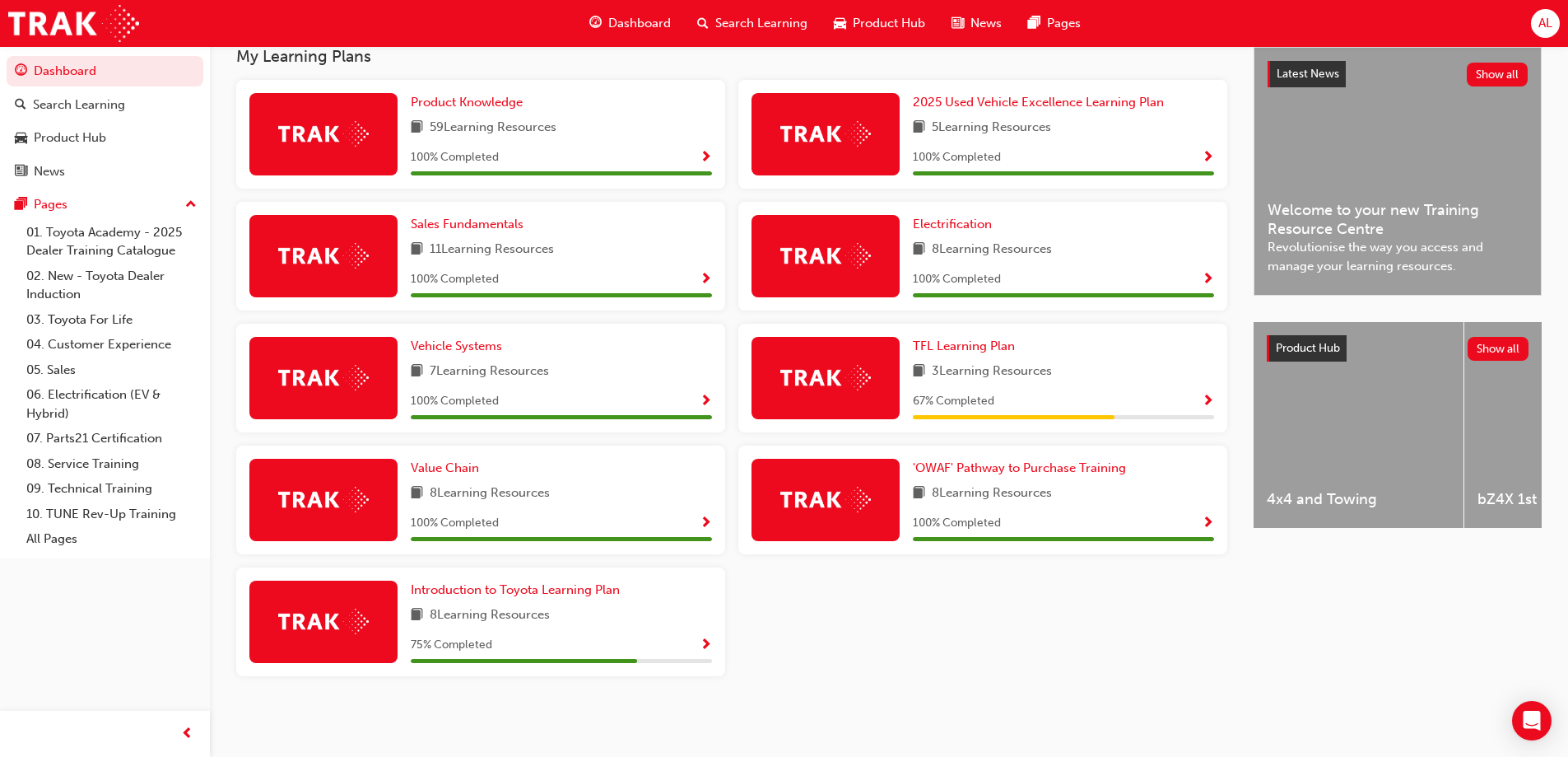
scroll to position [290, 0]
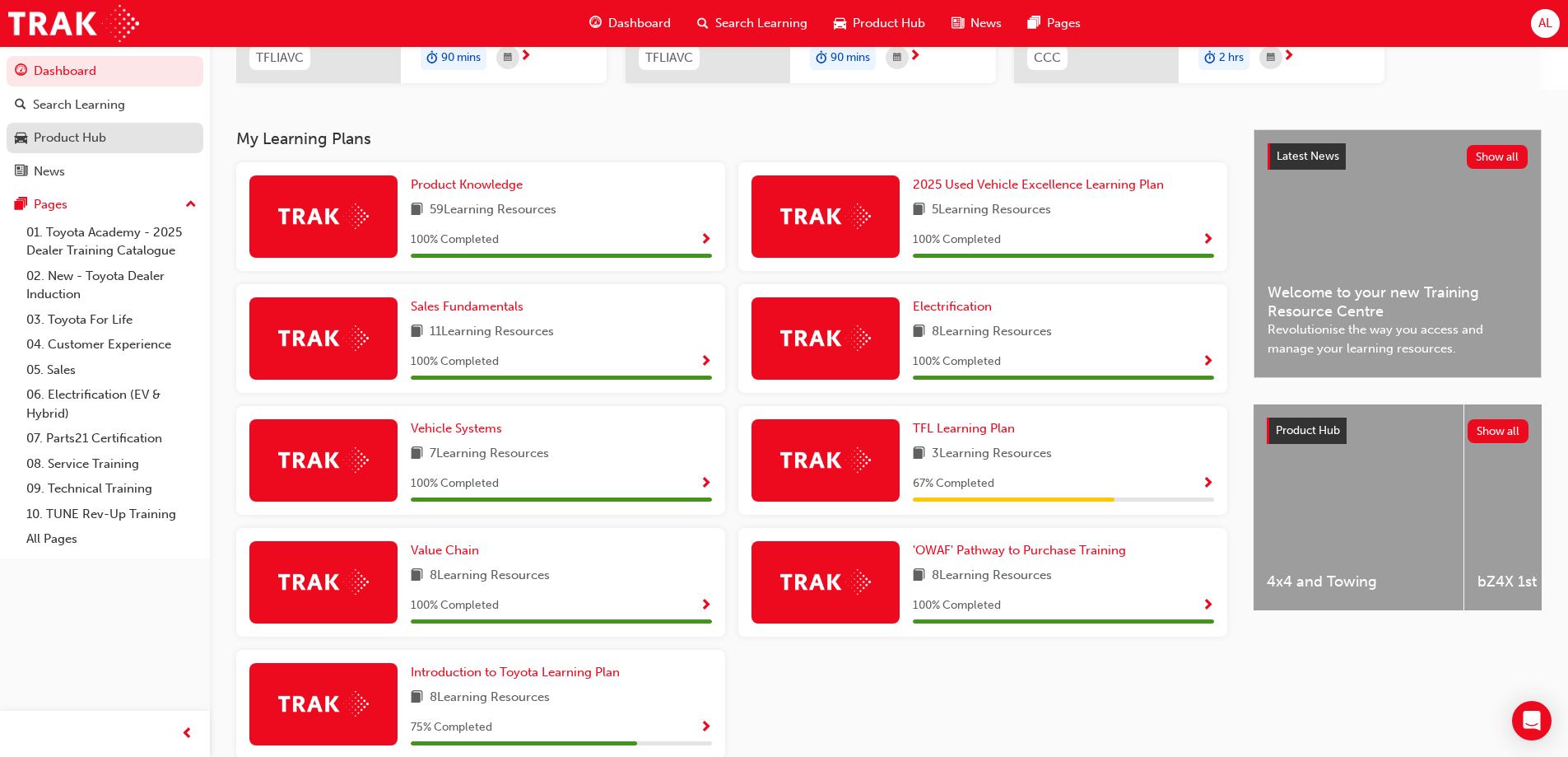
click at [50, 132] on div "Product Hub" at bounding box center [70, 137] width 73 height 19
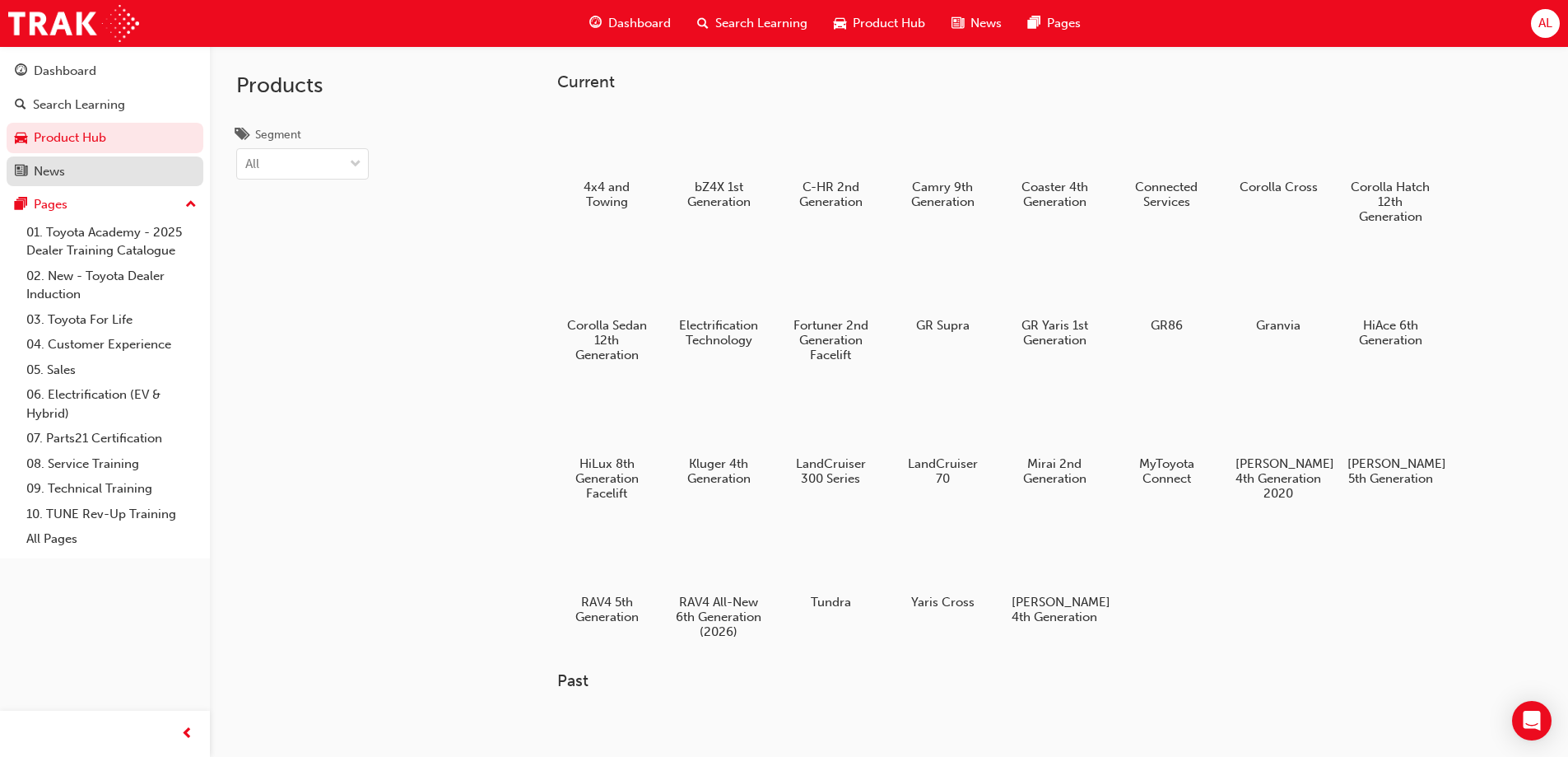
click at [47, 165] on div "News" at bounding box center [50, 171] width 31 height 19
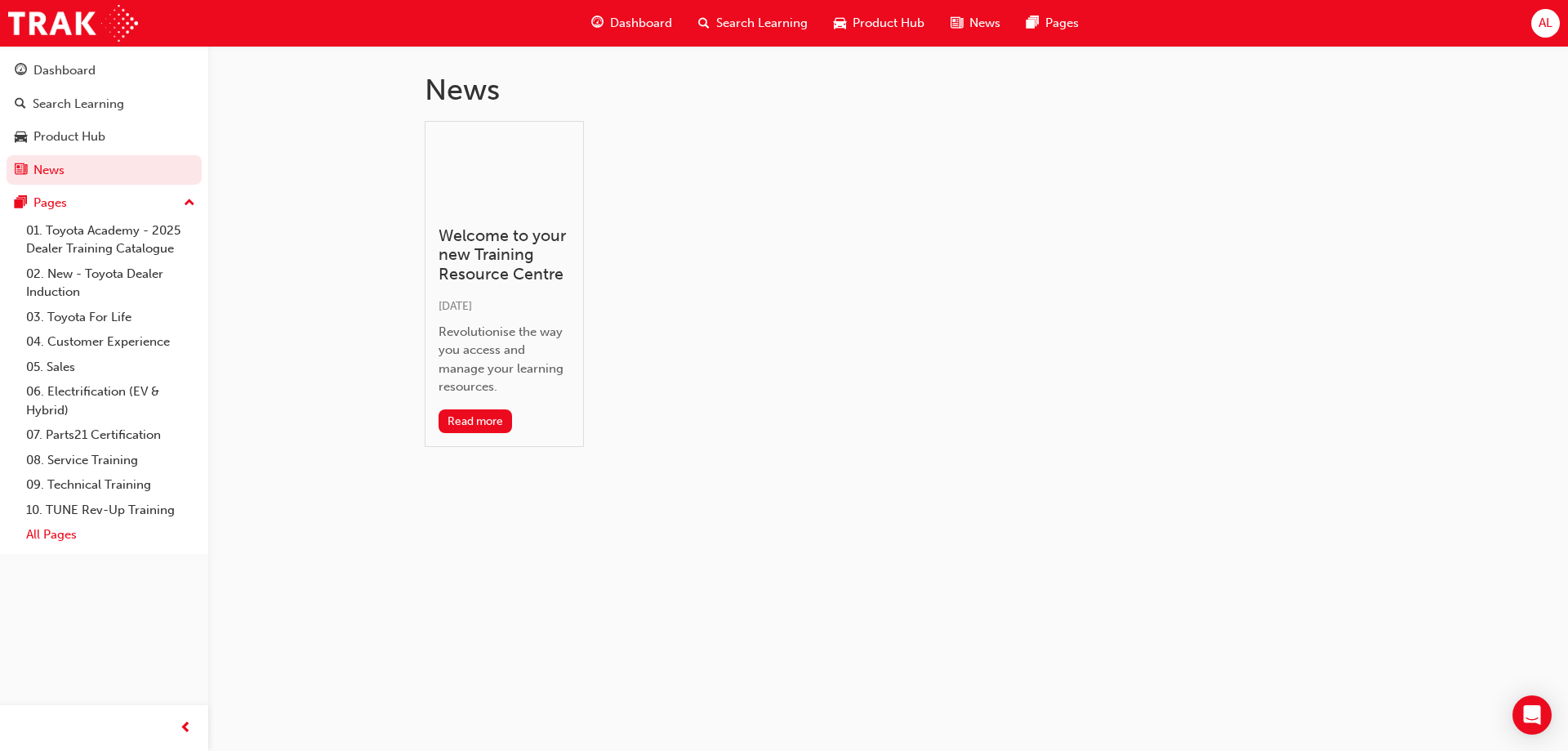
click at [58, 538] on link "All Pages" at bounding box center [111, 534] width 182 height 25
